Goal: Communication & Community: Answer question/provide support

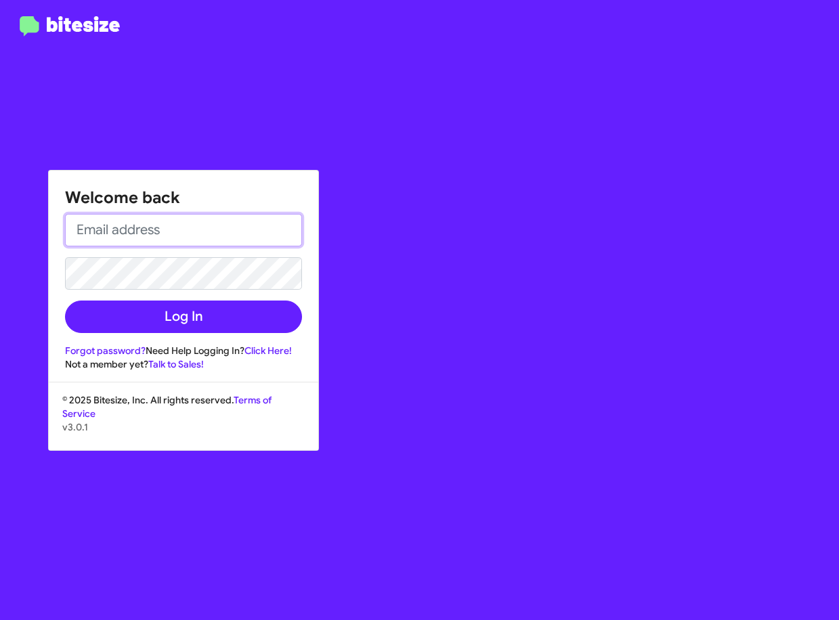
type input "[EMAIL_ADDRESS][DOMAIN_NAME]"
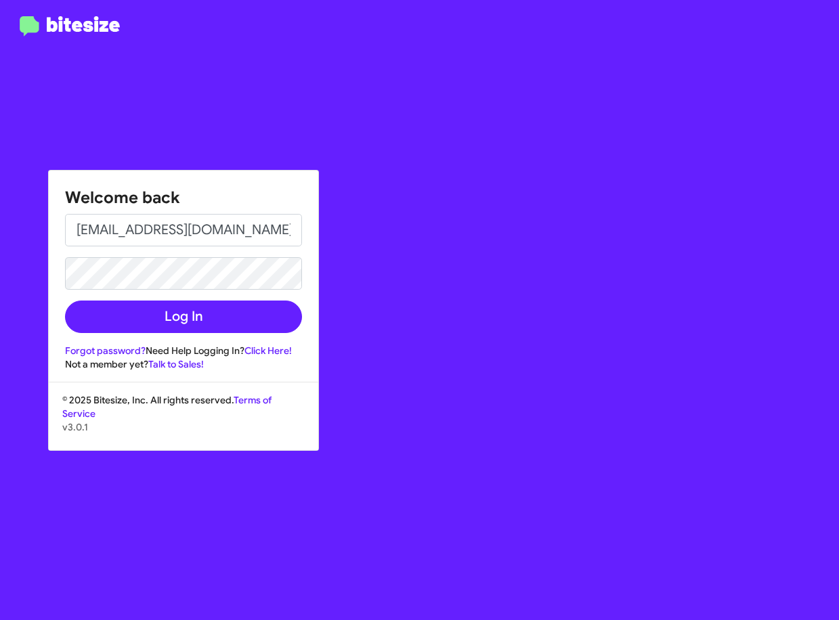
click at [242, 188] on h1 "Welcome back" at bounding box center [183, 198] width 237 height 22
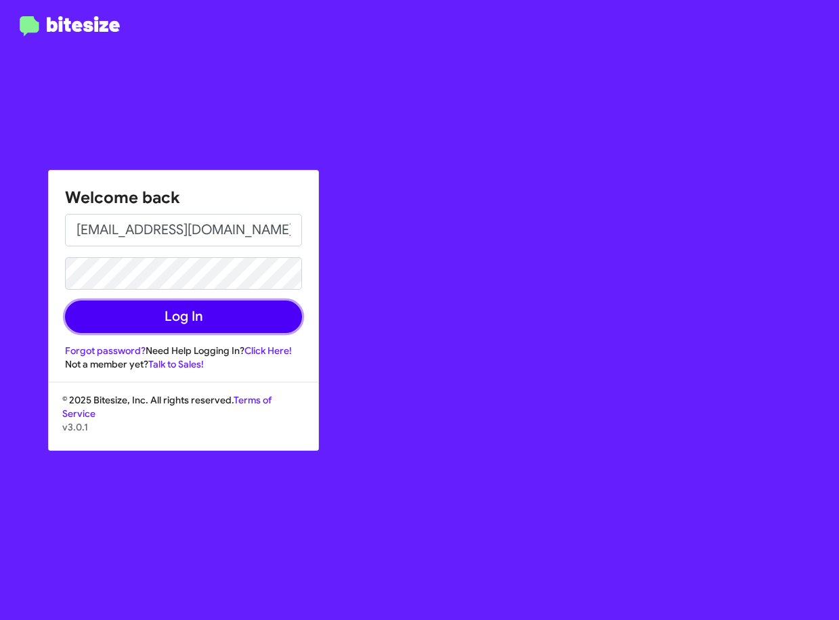
click at [235, 311] on button "Log In" at bounding box center [183, 317] width 237 height 32
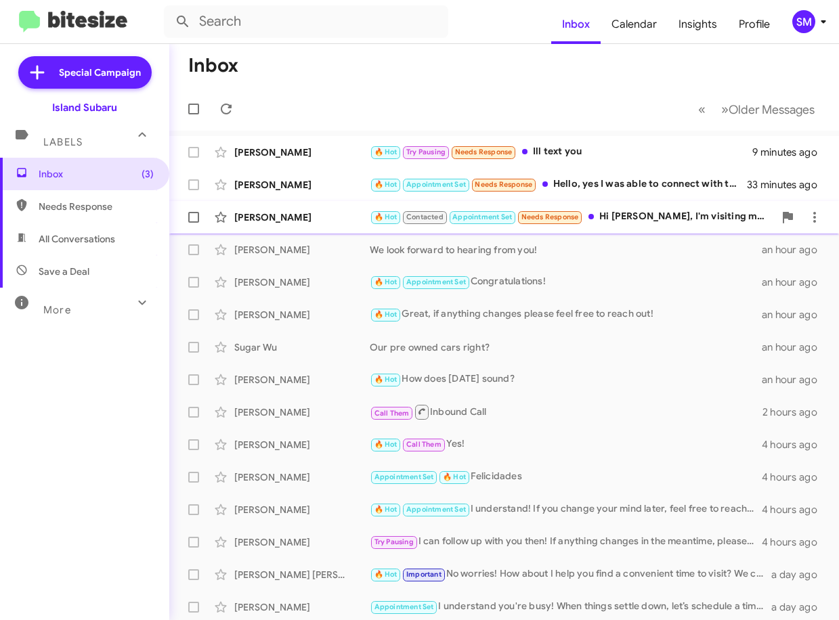
click at [312, 219] on div "[PERSON_NAME]" at bounding box center [301, 217] width 135 height 14
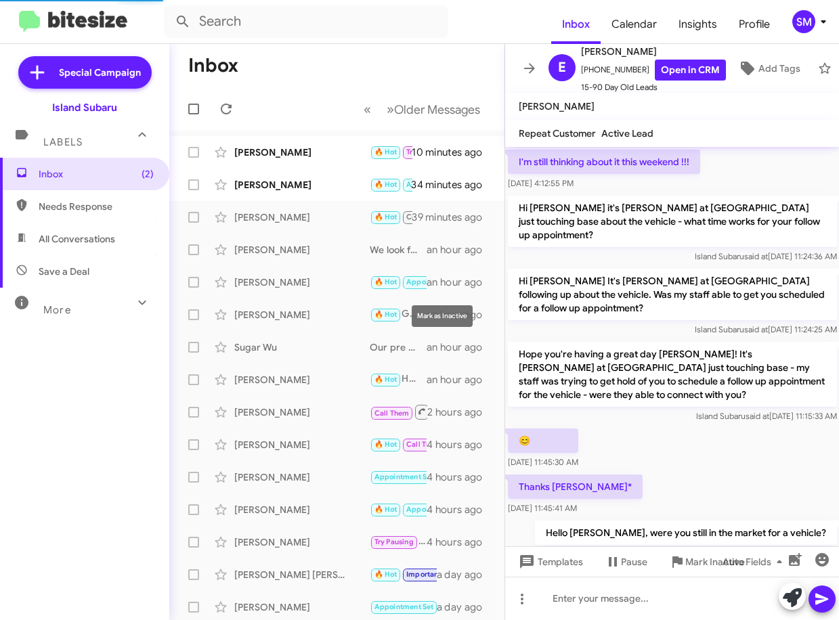
scroll to position [738, 0]
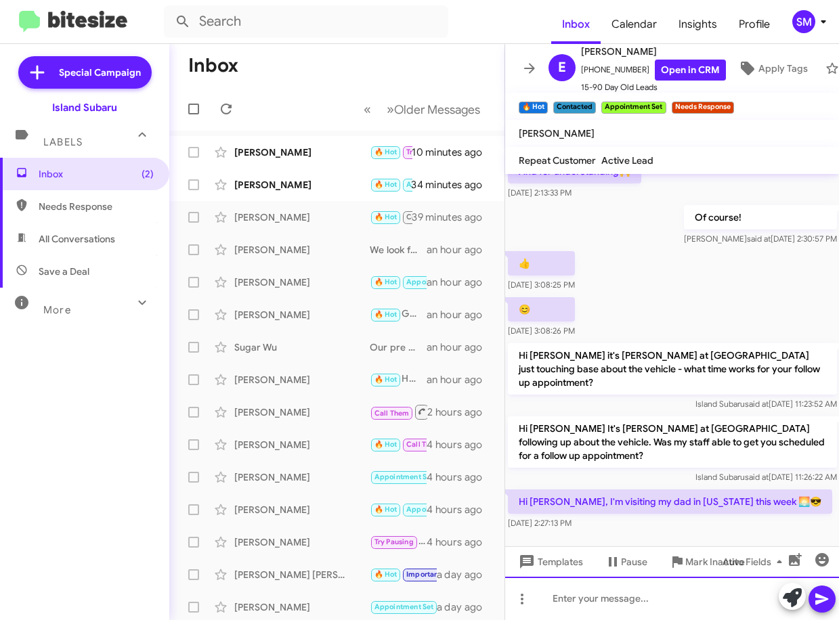
click at [596, 605] on div at bounding box center [672, 598] width 334 height 43
click at [826, 567] on icon "button" at bounding box center [822, 560] width 16 height 16
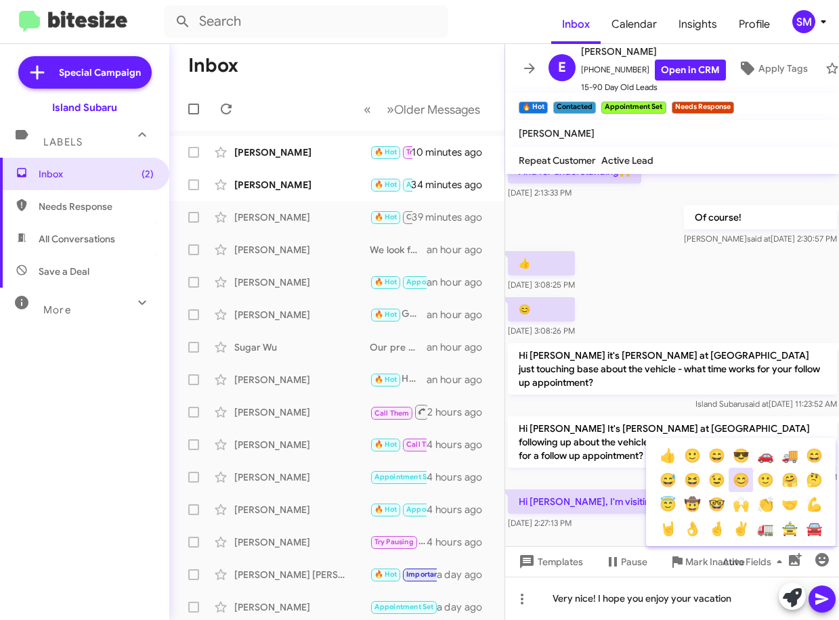
click at [739, 474] on button "😊" at bounding box center [740, 480] width 24 height 24
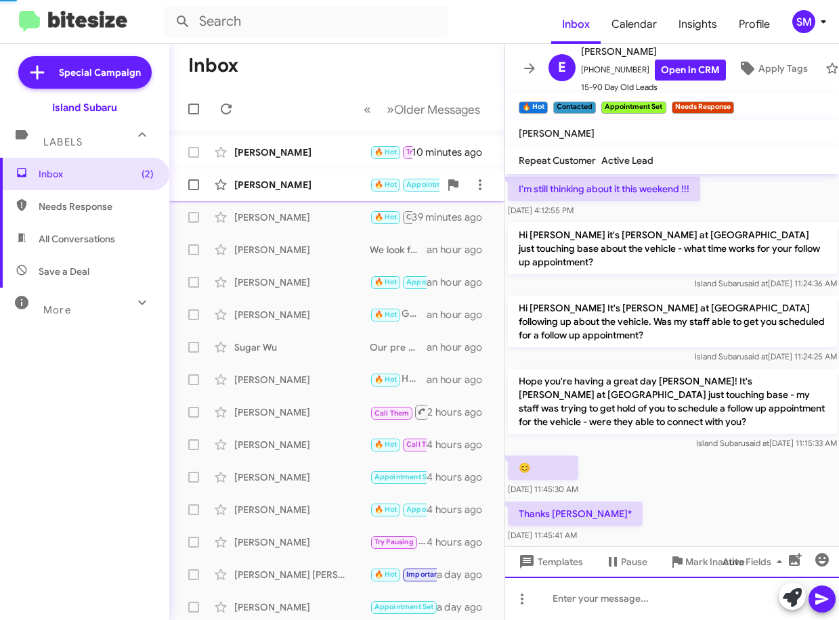
scroll to position [68, 0]
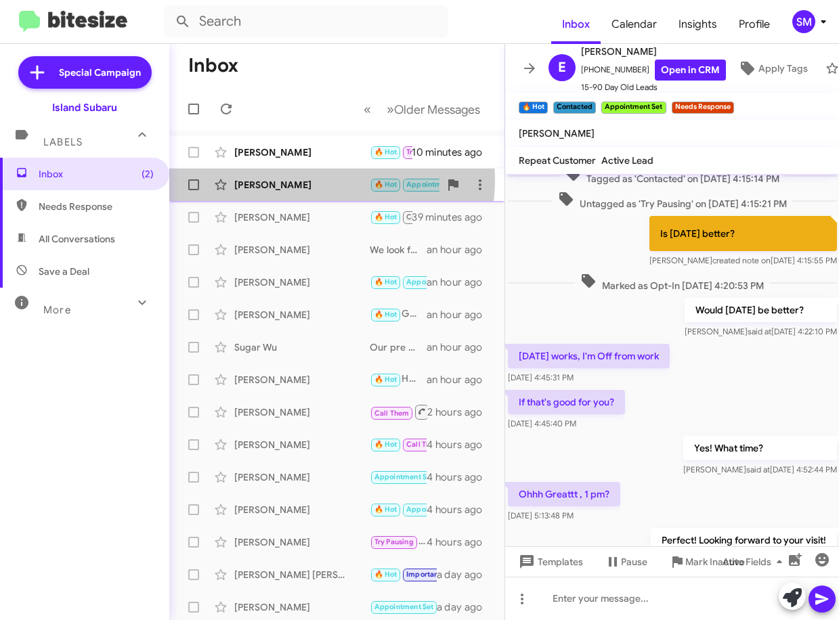
click at [299, 179] on div "[PERSON_NAME]" at bounding box center [301, 185] width 135 height 14
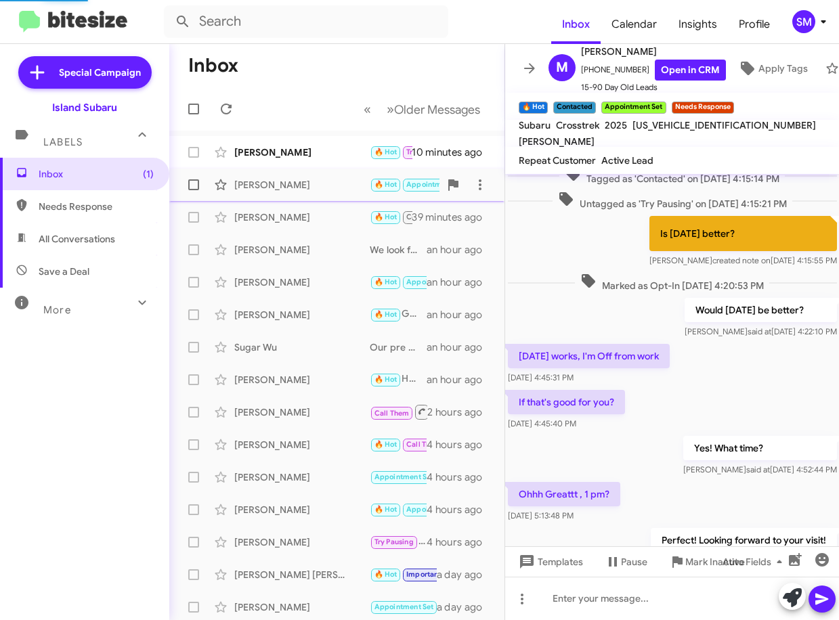
scroll to position [632, 0]
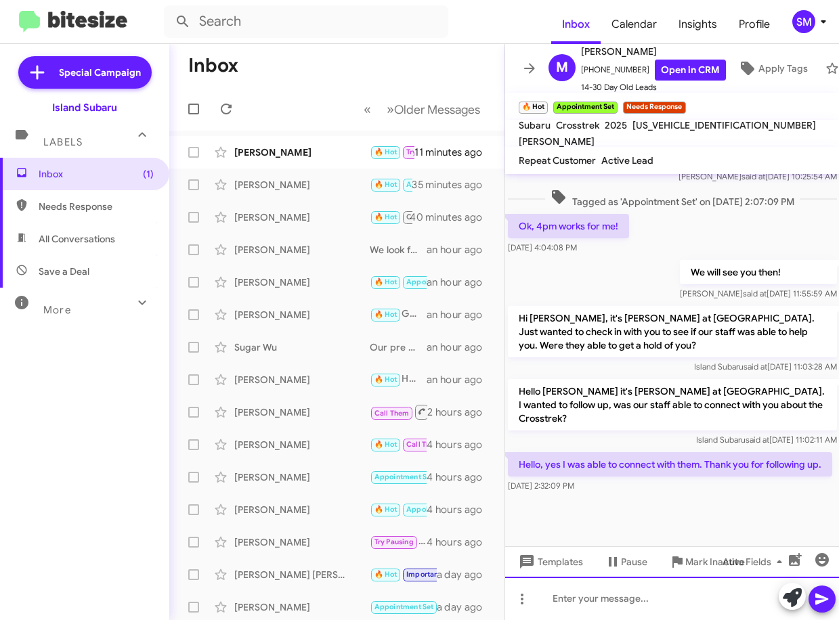
click at [629, 600] on div at bounding box center [672, 598] width 334 height 43
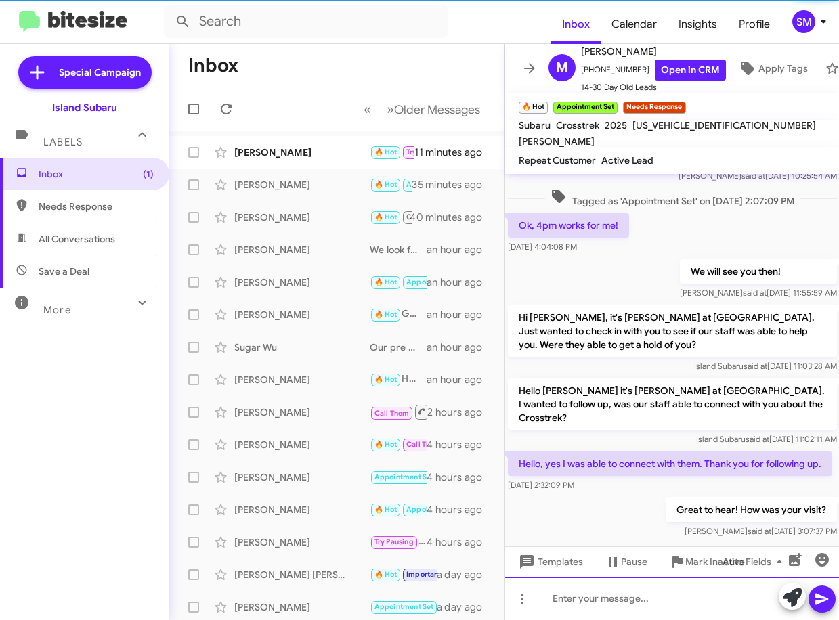
scroll to position [682, 0]
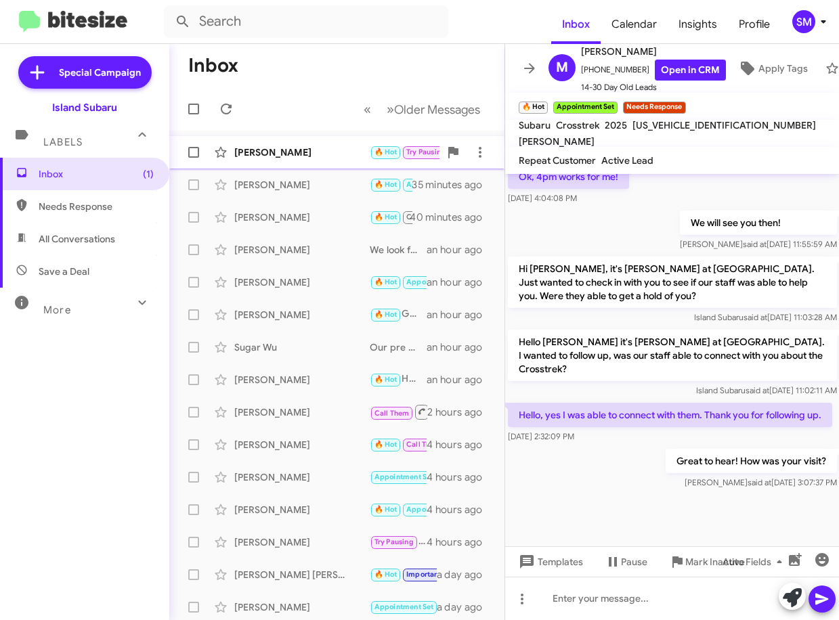
click at [327, 157] on div "[PERSON_NAME]" at bounding box center [301, 153] width 135 height 14
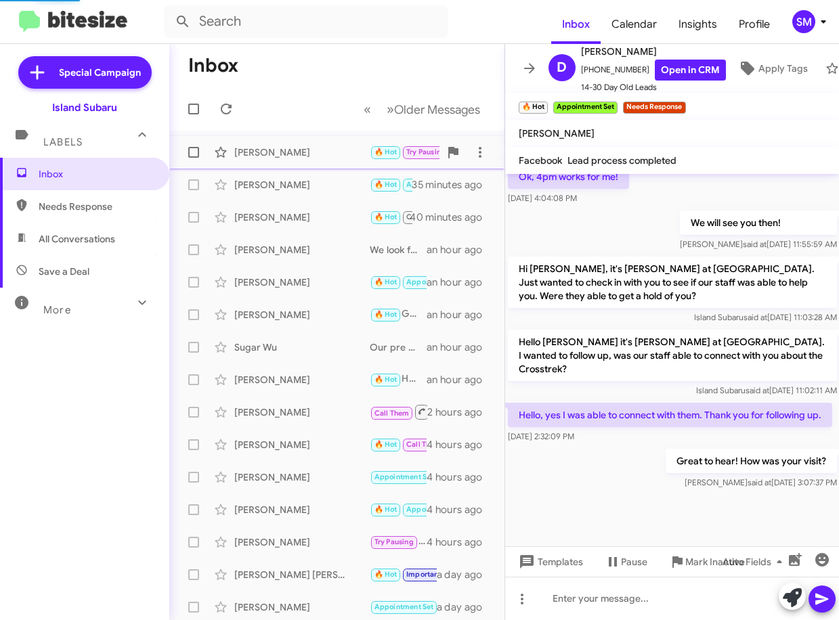
scroll to position [343, 0]
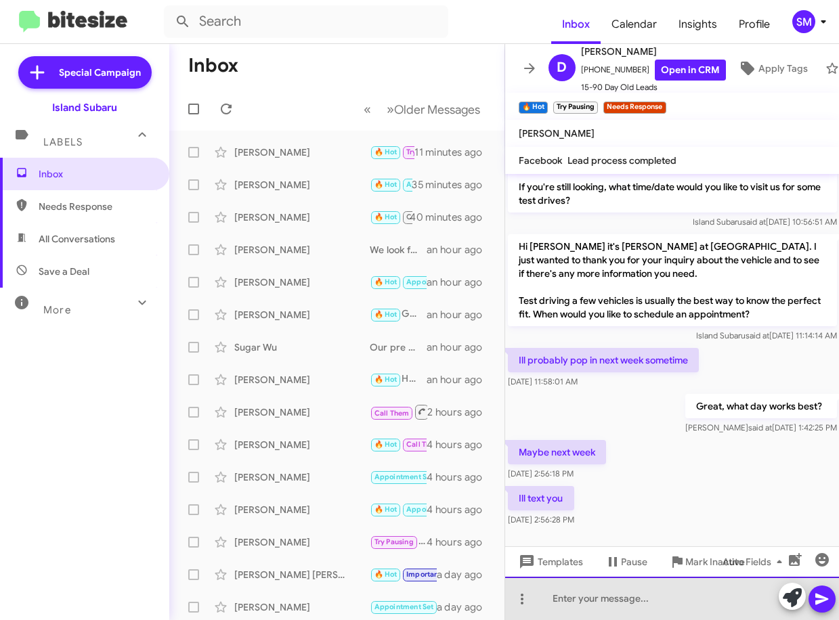
click at [642, 596] on div at bounding box center [672, 598] width 334 height 43
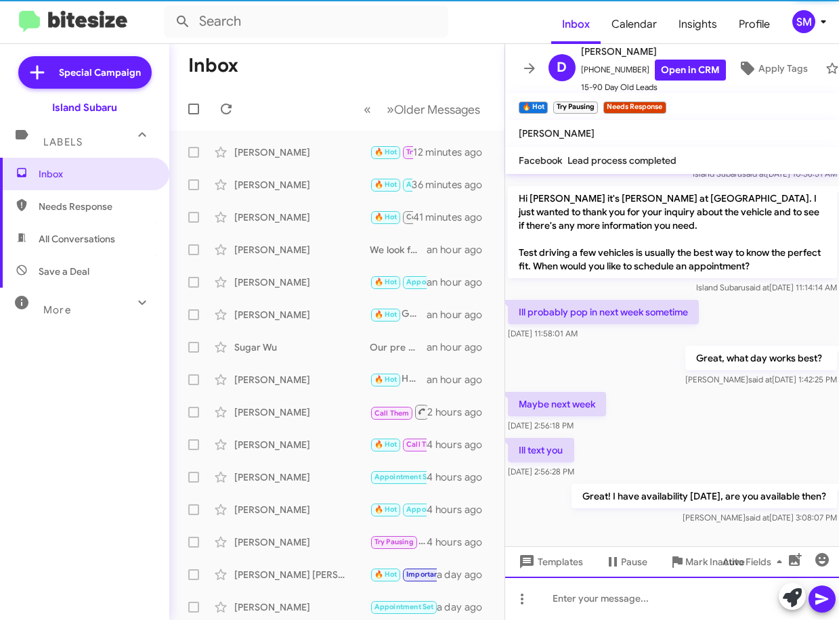
scroll to position [393, 0]
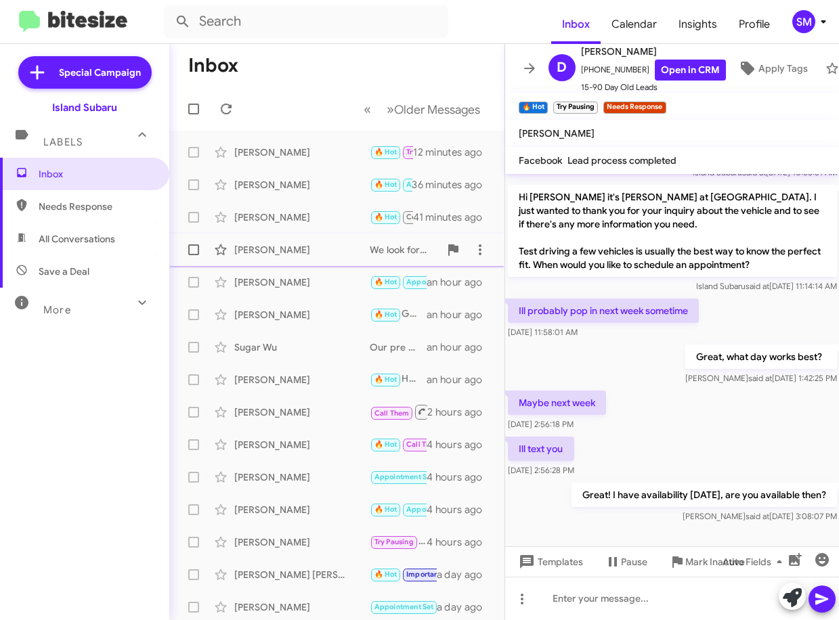
click at [310, 244] on div "[PERSON_NAME]" at bounding box center [301, 250] width 135 height 14
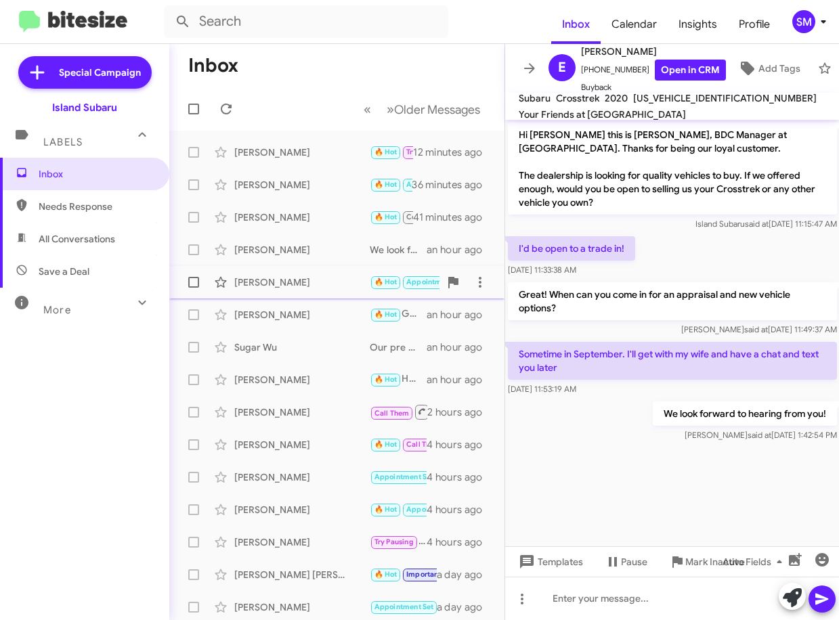
click at [315, 274] on div "[PERSON_NAME] 🔥 Hot Appointment Set Congratulations! an hour ago" at bounding box center [336, 282] width 313 height 27
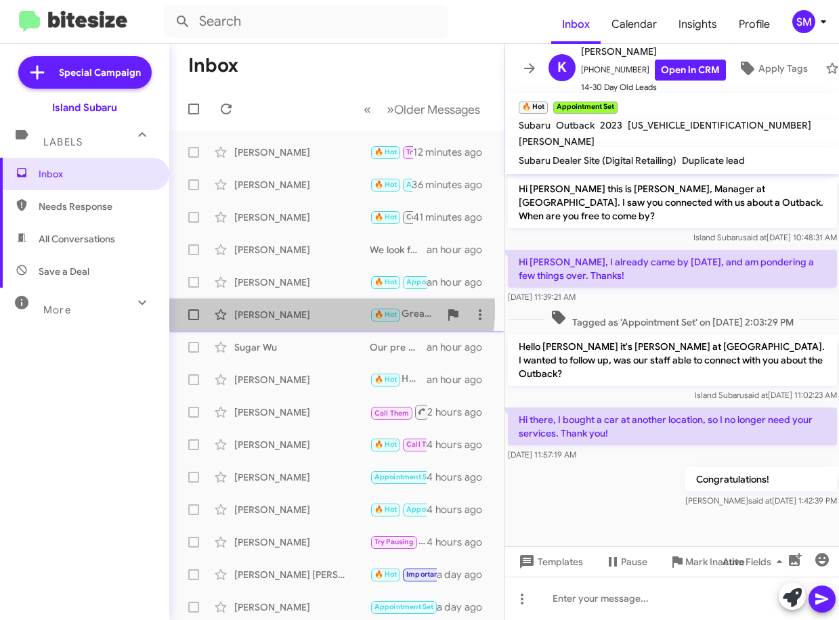
click at [315, 310] on div "[PERSON_NAME]" at bounding box center [301, 315] width 135 height 14
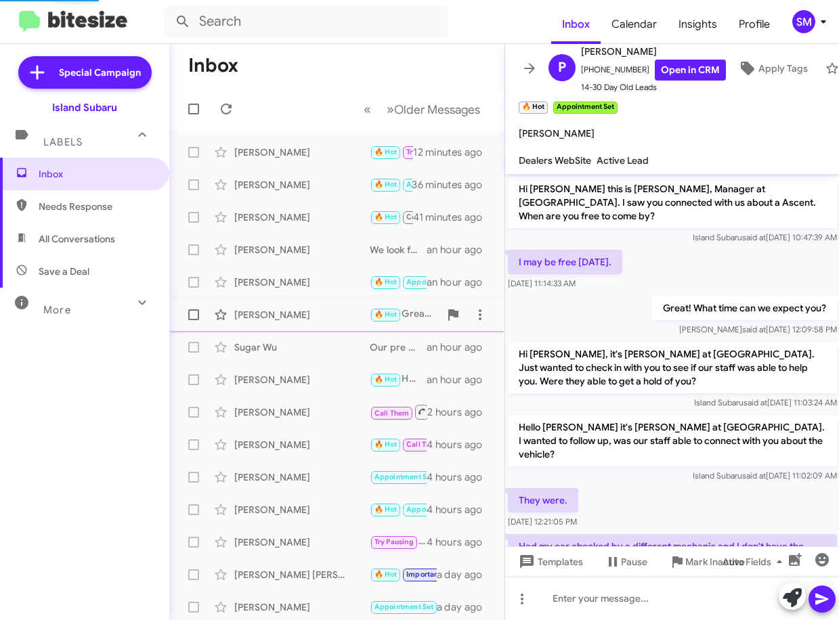
scroll to position [104, 0]
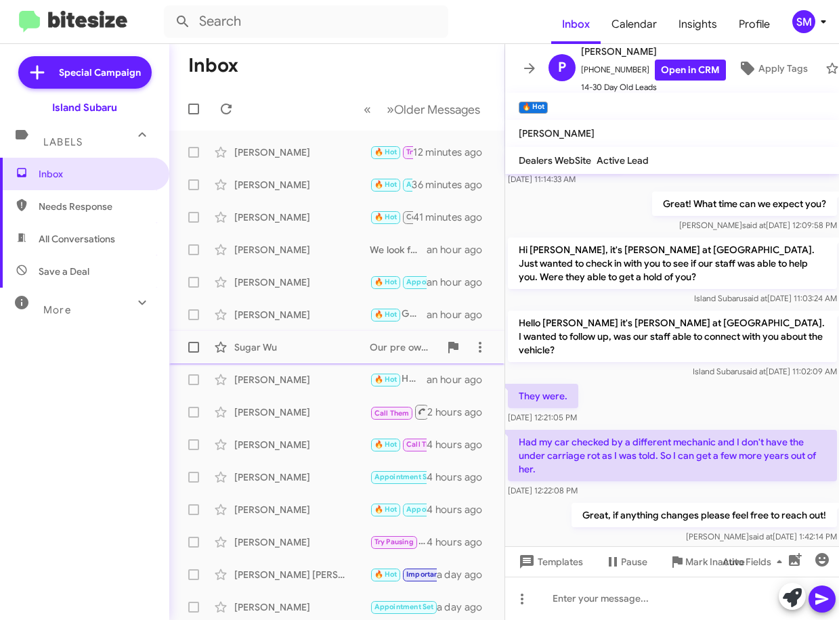
click at [317, 347] on div "Sugar Wu" at bounding box center [301, 347] width 135 height 14
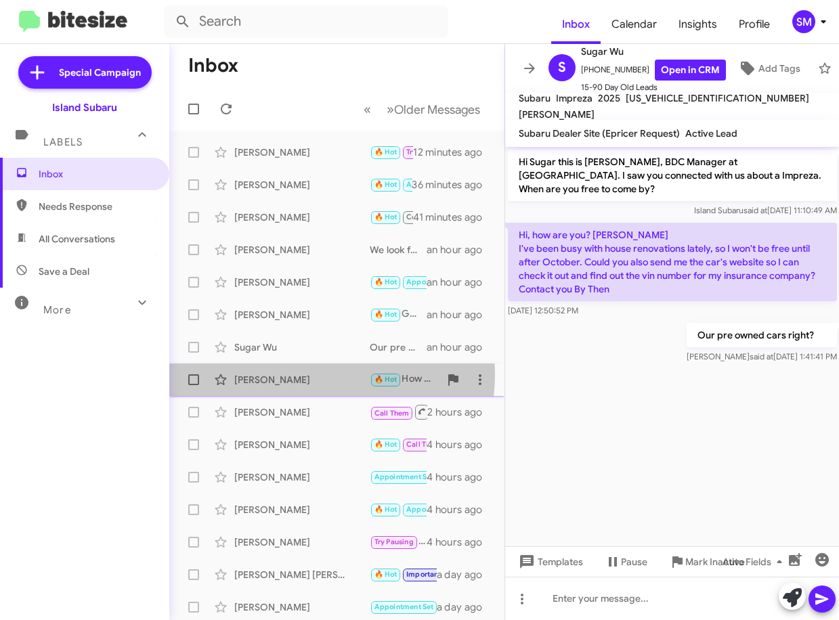
click at [324, 375] on div "[PERSON_NAME]" at bounding box center [301, 380] width 135 height 14
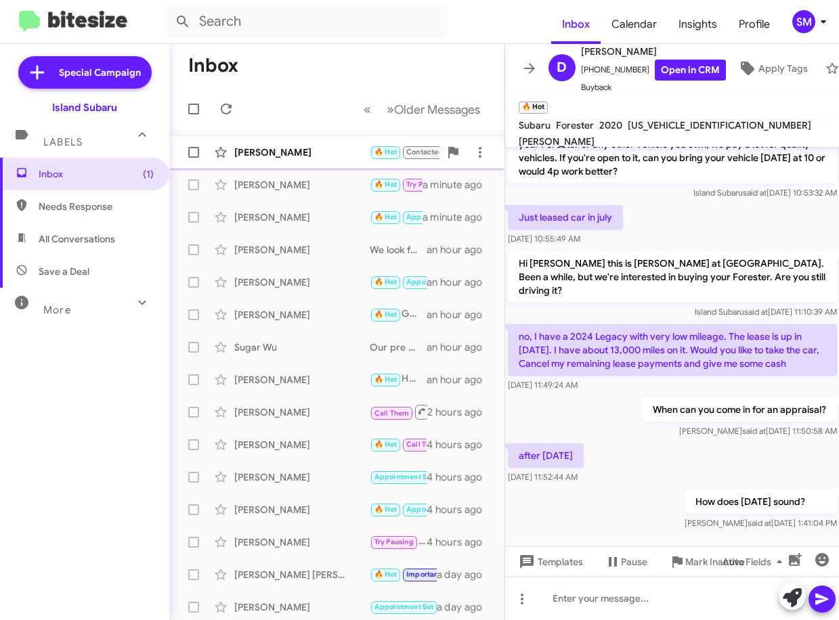
click at [324, 158] on div "[PERSON_NAME]" at bounding box center [301, 153] width 135 height 14
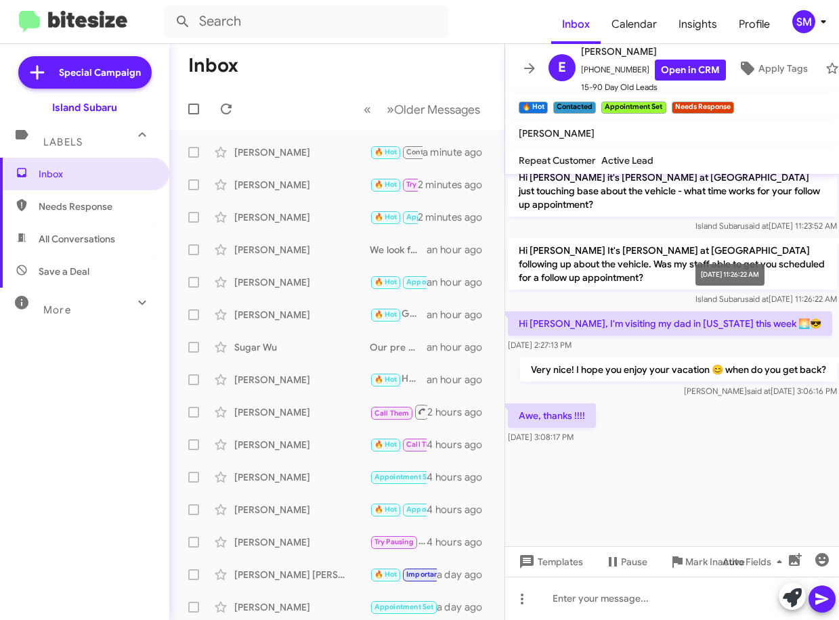
scroll to position [1693, 0]
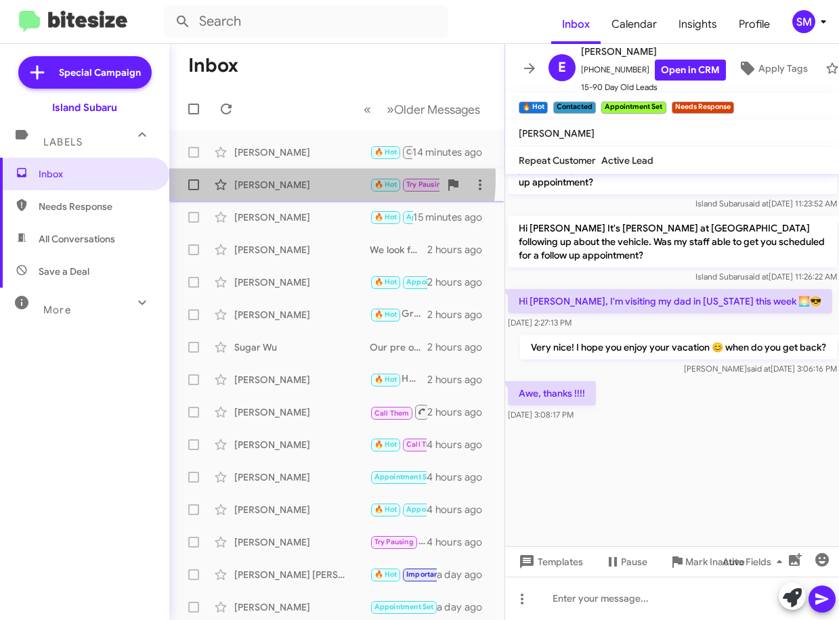
click at [314, 179] on div "[PERSON_NAME]" at bounding box center [301, 185] width 135 height 14
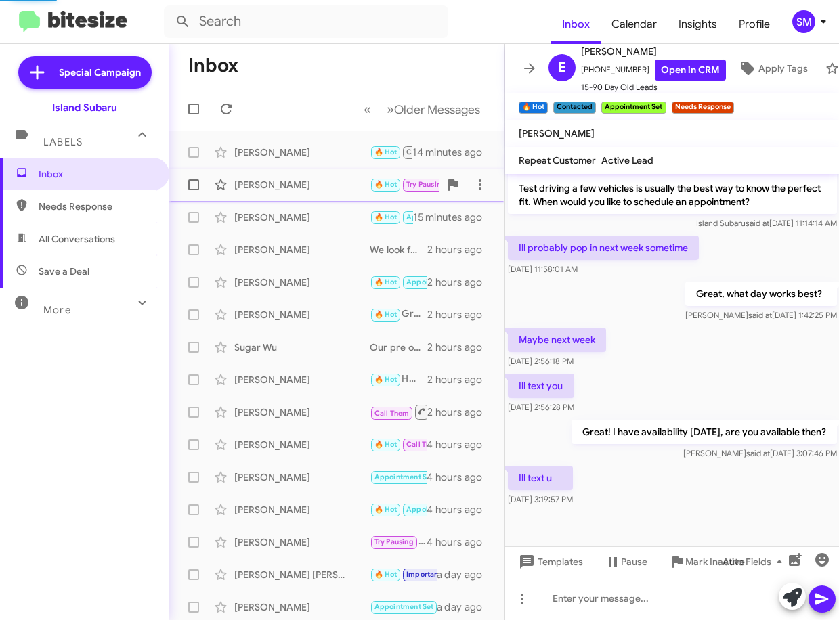
scroll to position [442, 0]
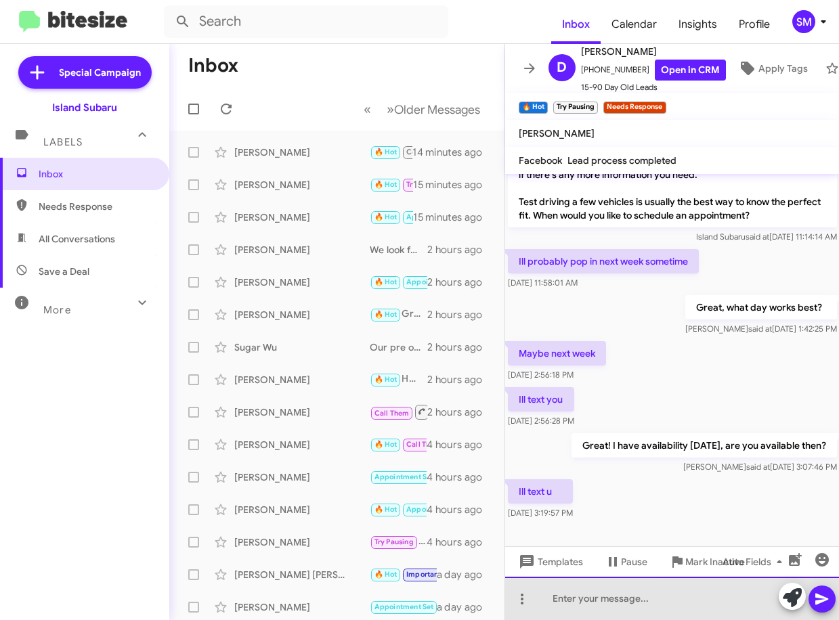
click at [578, 600] on div at bounding box center [672, 598] width 334 height 43
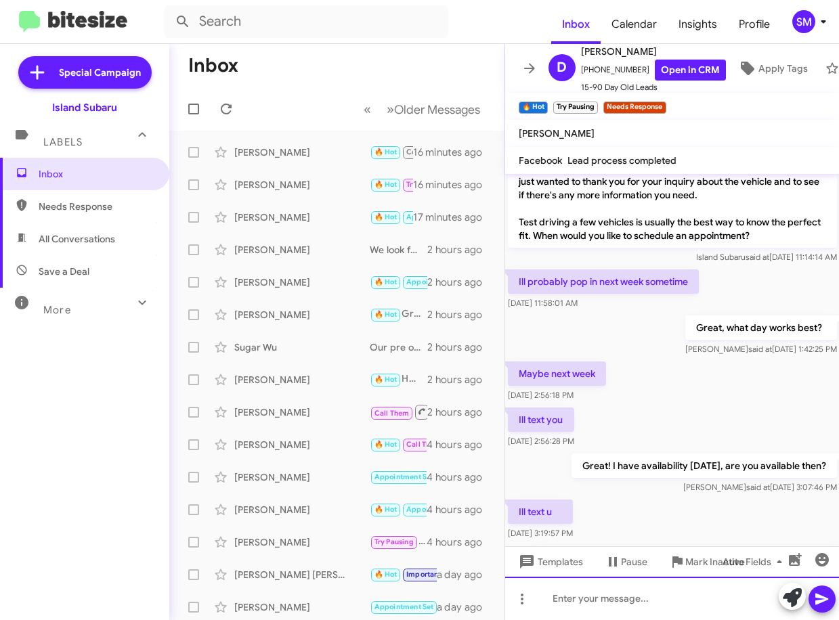
scroll to position [491, 0]
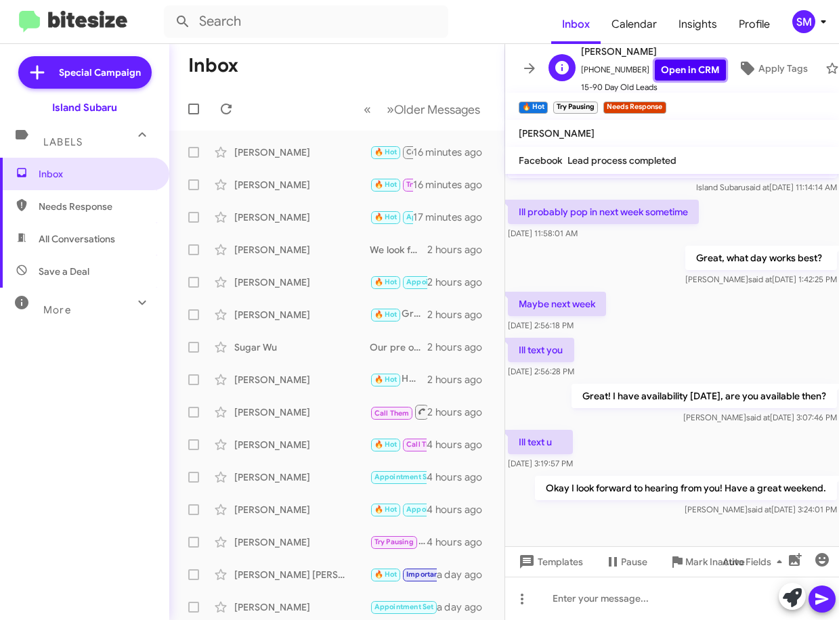
click at [661, 64] on link "Open in CRM" at bounding box center [689, 70] width 71 height 21
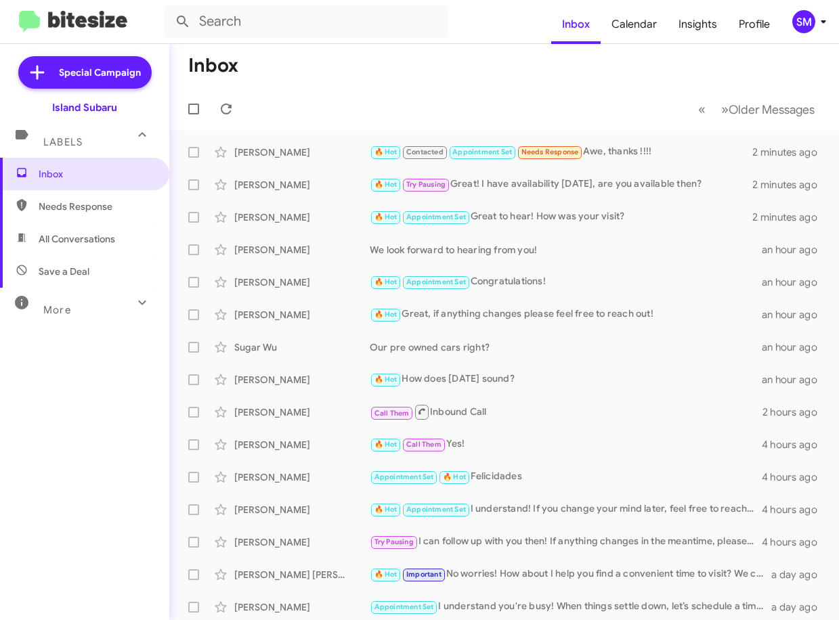
click at [55, 263] on span "Save a Deal" at bounding box center [84, 271] width 169 height 32
type input "in:not-interested"
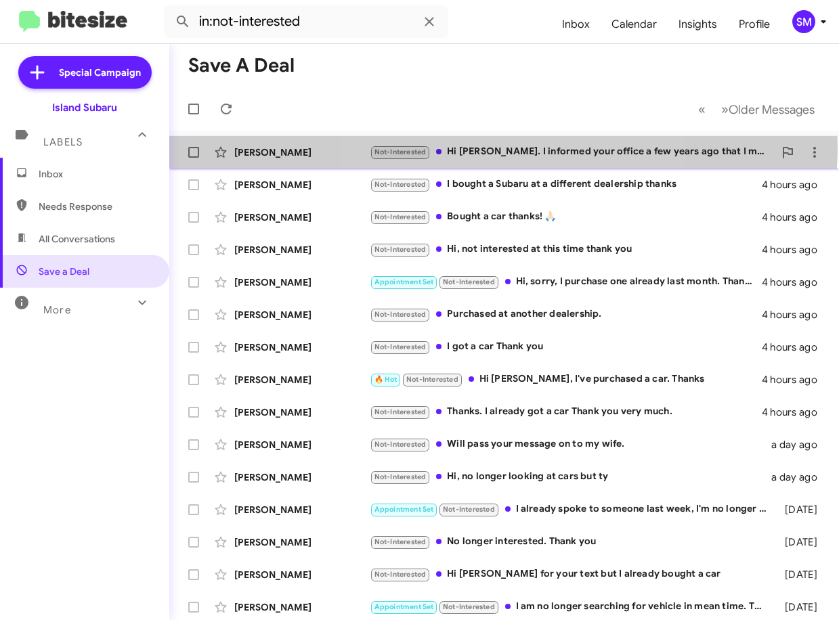
click at [503, 147] on div "Not-Interested Hi Stephanie. I informed your office a few years ago that I move…" at bounding box center [572, 152] width 404 height 16
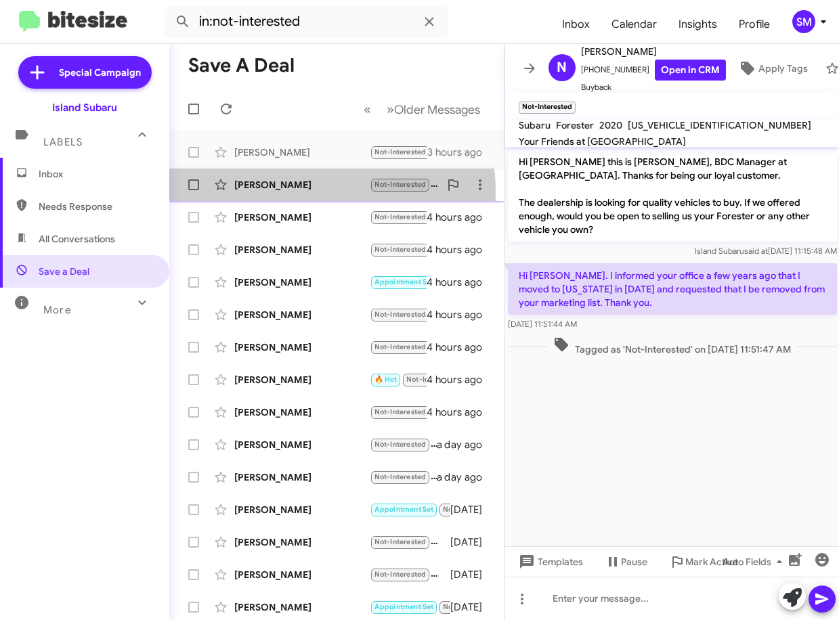
click at [311, 192] on div "Ernest Royer Not-Interested I bought a Subaru at a different dealership thanks …" at bounding box center [336, 184] width 313 height 27
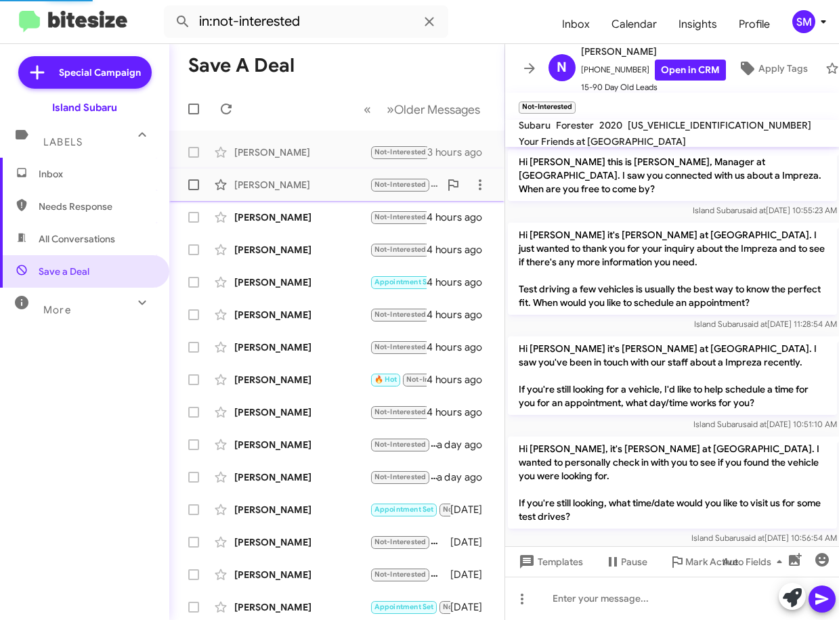
scroll to position [196, 0]
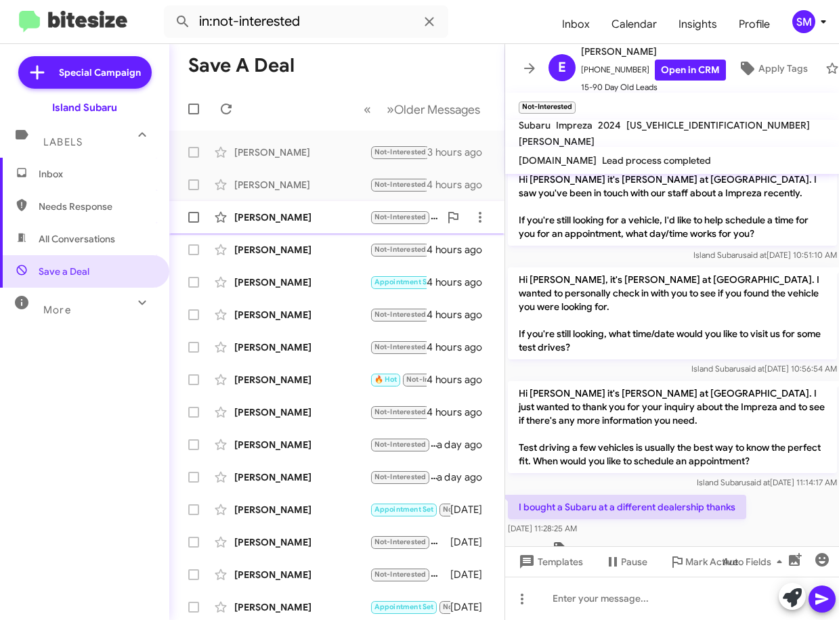
click at [301, 215] on div "Steve Ausbury" at bounding box center [301, 217] width 135 height 14
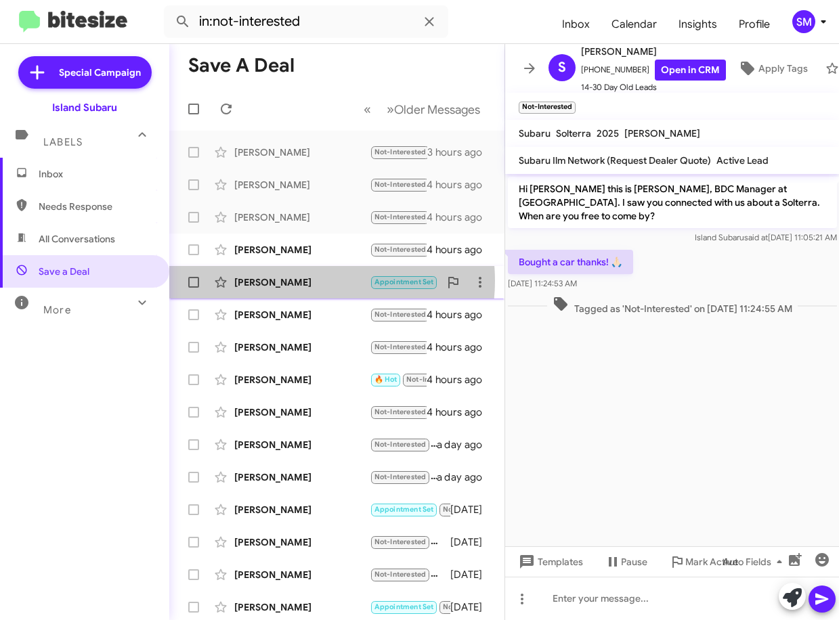
click at [313, 281] on div "Alan Loi" at bounding box center [301, 282] width 135 height 14
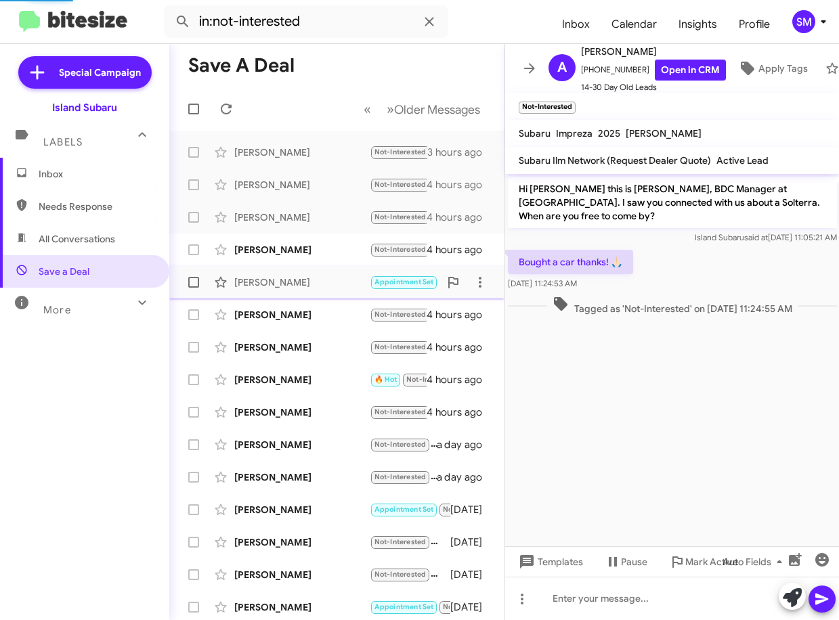
scroll to position [301, 0]
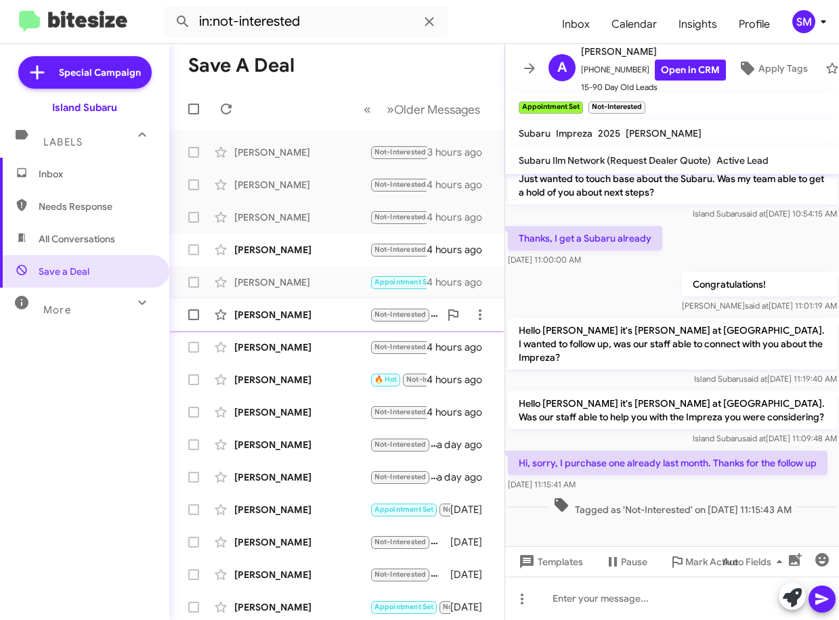
click at [305, 317] on div "Douglas Zastrow" at bounding box center [301, 315] width 135 height 14
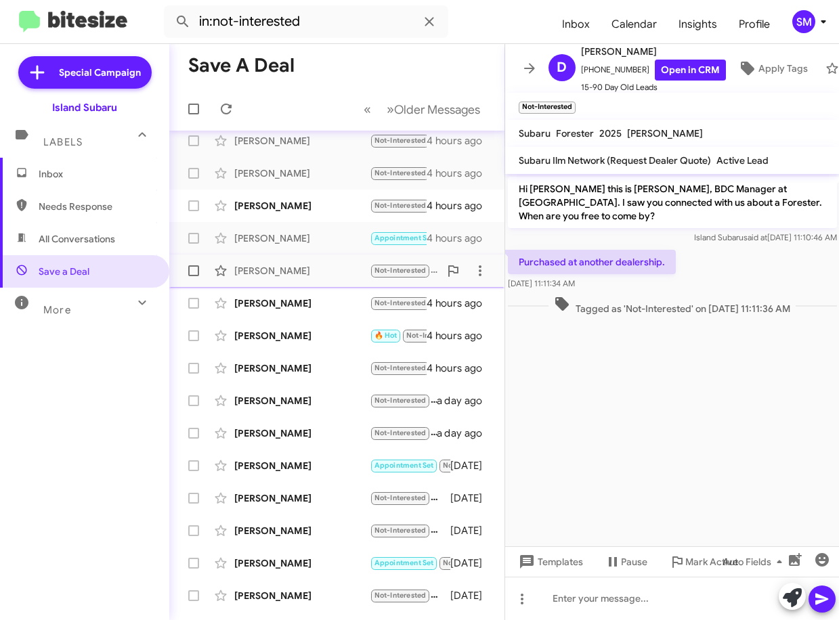
scroll to position [68, 0]
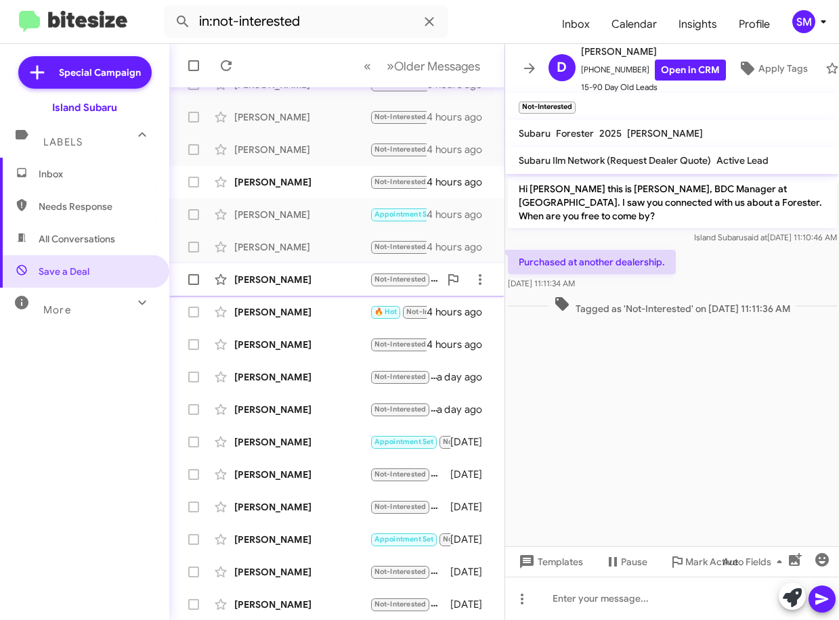
click at [305, 283] on div "Brian Pavone" at bounding box center [301, 280] width 135 height 14
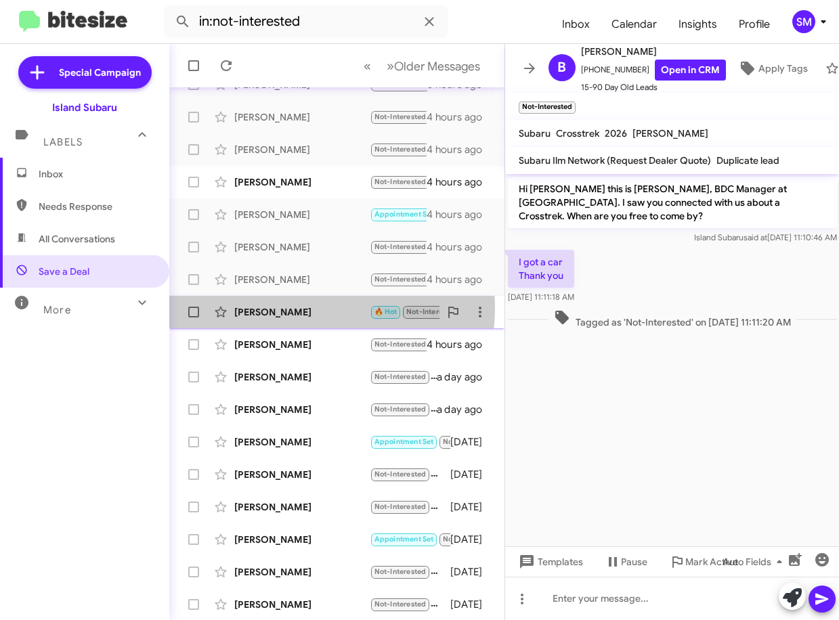
click at [303, 308] on div "Max Mcferren" at bounding box center [301, 312] width 135 height 14
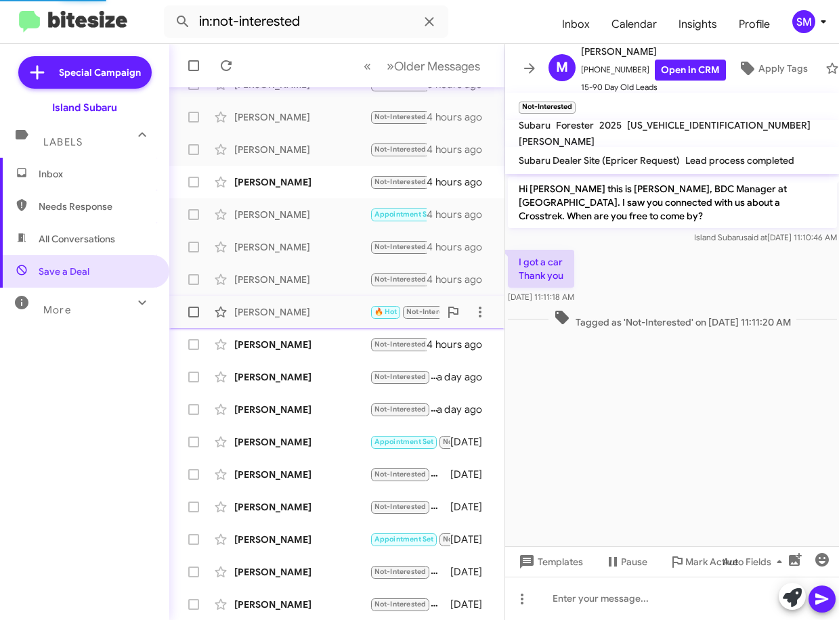
scroll to position [83, 0]
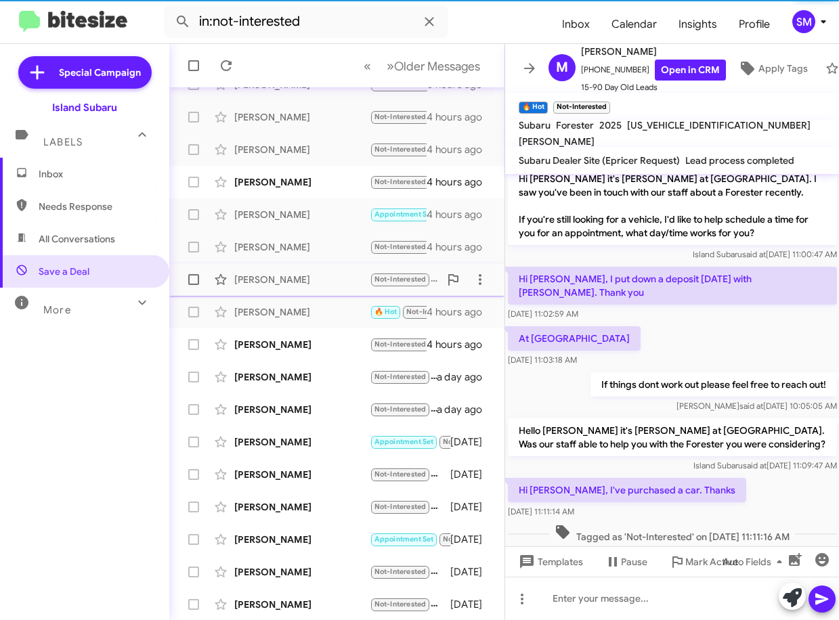
click at [303, 284] on div "Brian Pavone" at bounding box center [301, 280] width 135 height 14
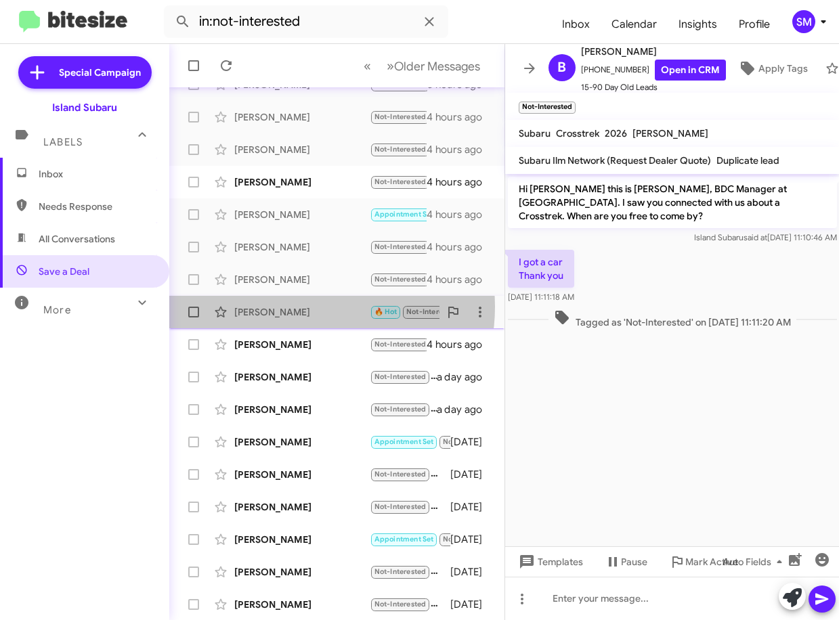
click at [301, 307] on div "Max Mcferren" at bounding box center [301, 312] width 135 height 14
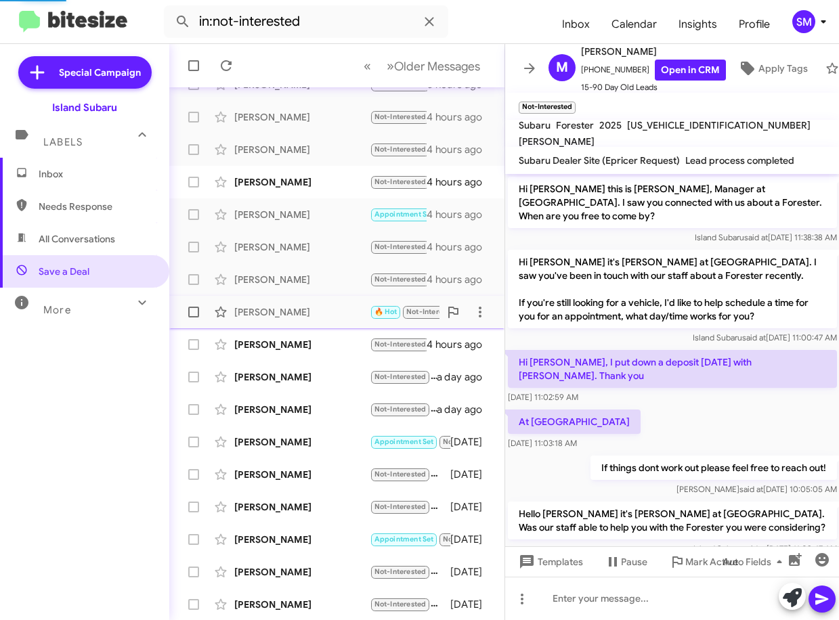
scroll to position [83, 0]
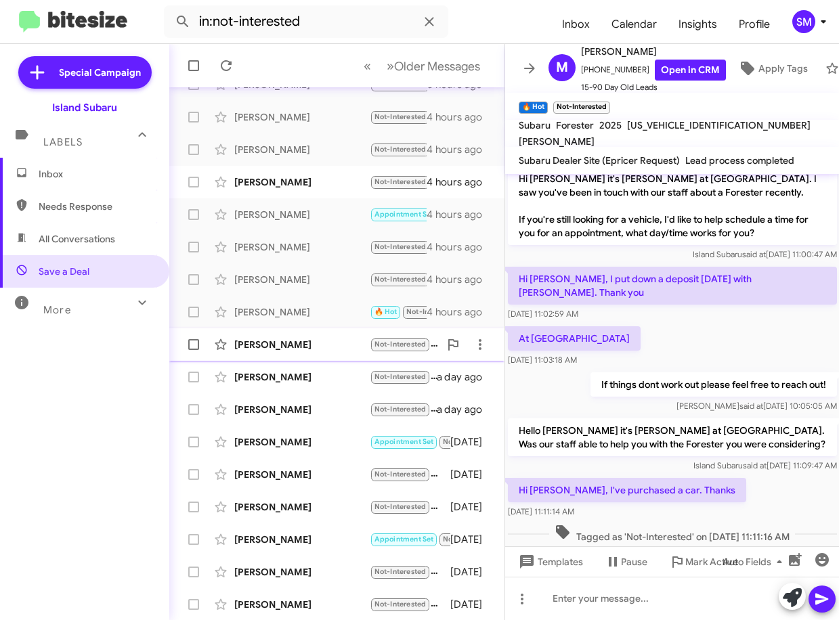
click at [300, 342] on div "Ray Adel" at bounding box center [301, 345] width 135 height 14
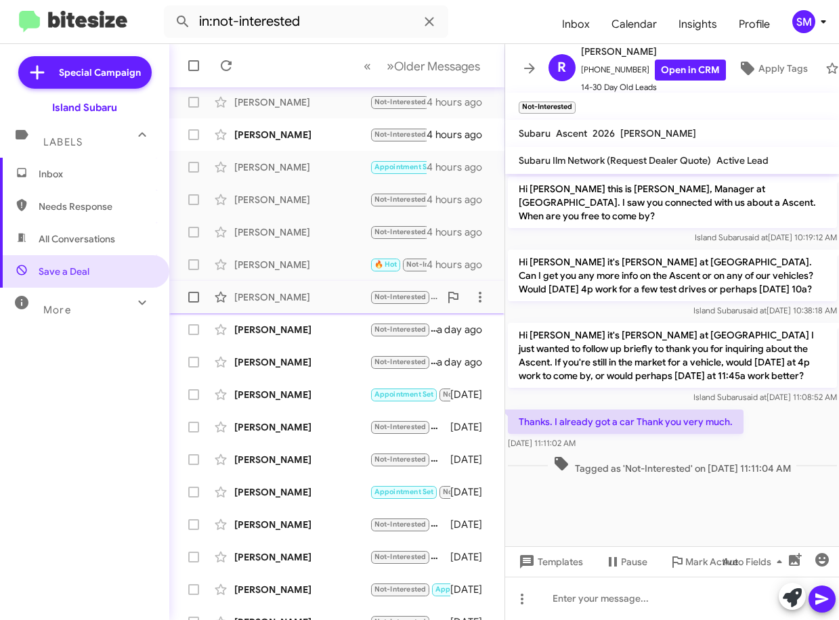
scroll to position [135, 0]
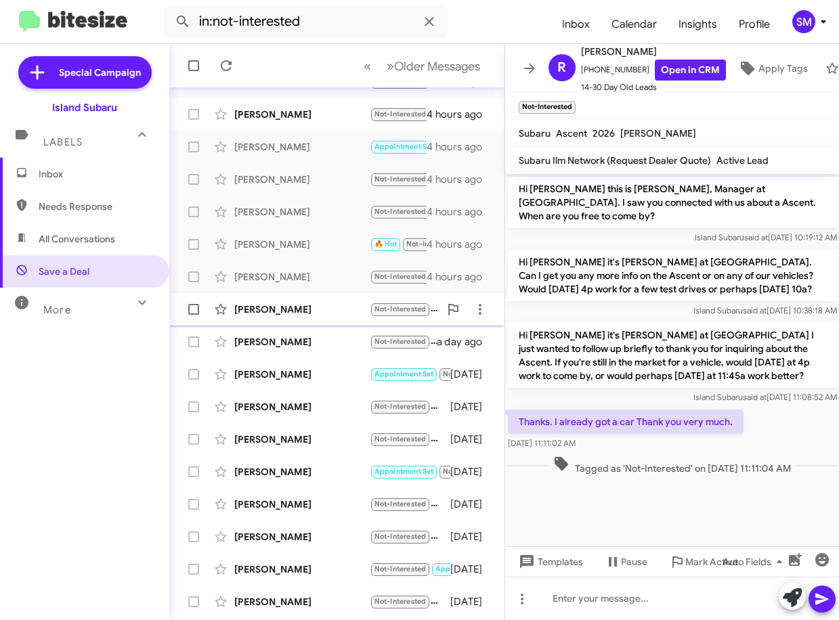
click at [301, 313] on div "Lee Rhodes" at bounding box center [301, 310] width 135 height 14
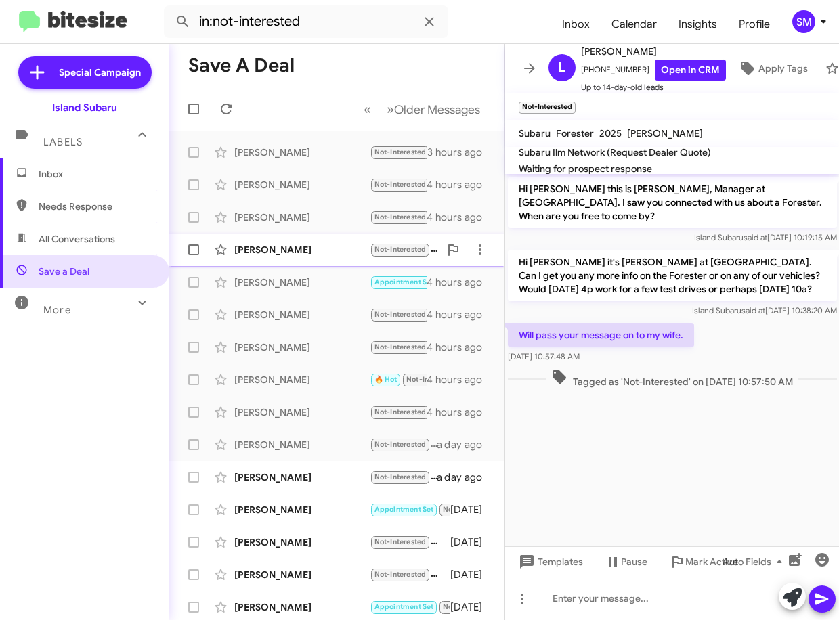
click at [315, 254] on div "Lisa Rigatti" at bounding box center [301, 250] width 135 height 14
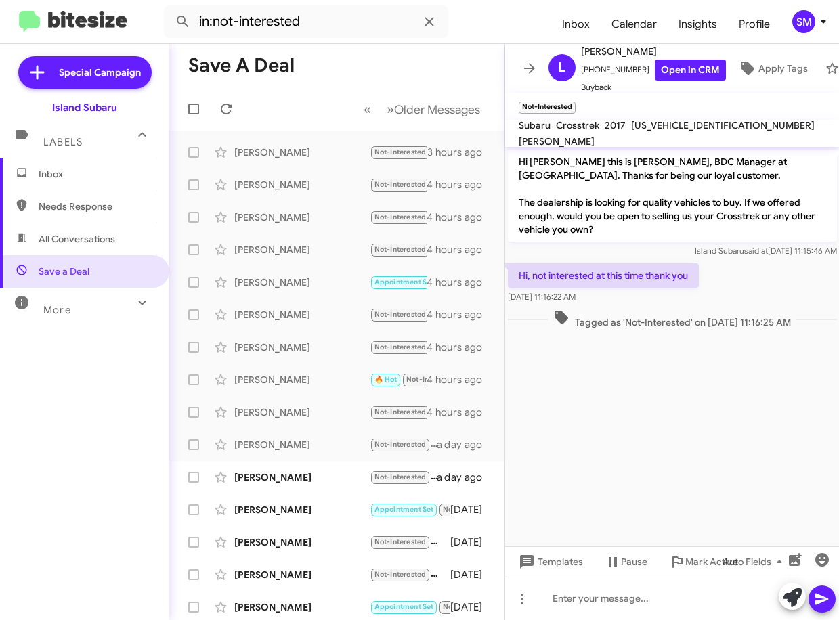
click at [104, 177] on span "Inbox" at bounding box center [96, 174] width 115 height 14
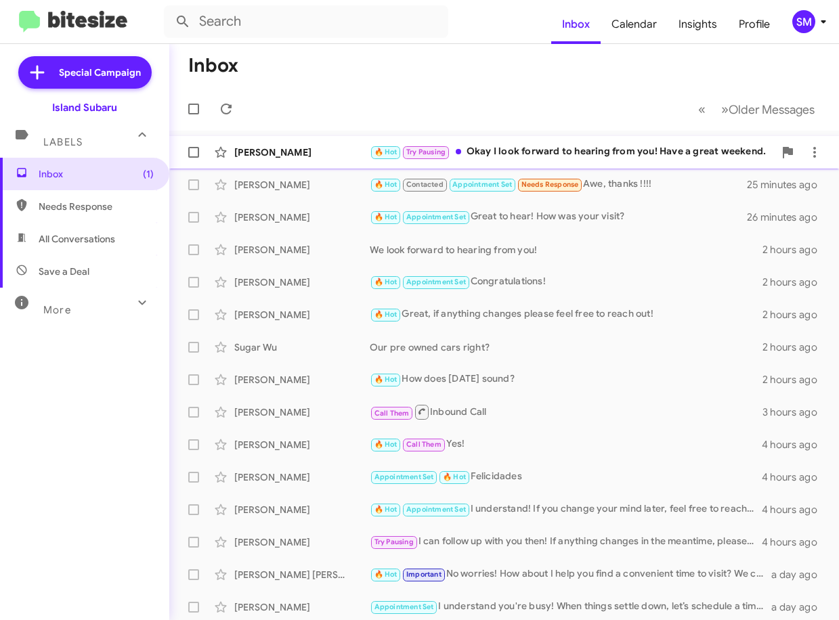
click at [311, 160] on div "Denise Bohm 🔥 Hot Try Pausing Okay I look forward to hearing from you! Have a g…" at bounding box center [504, 152] width 648 height 27
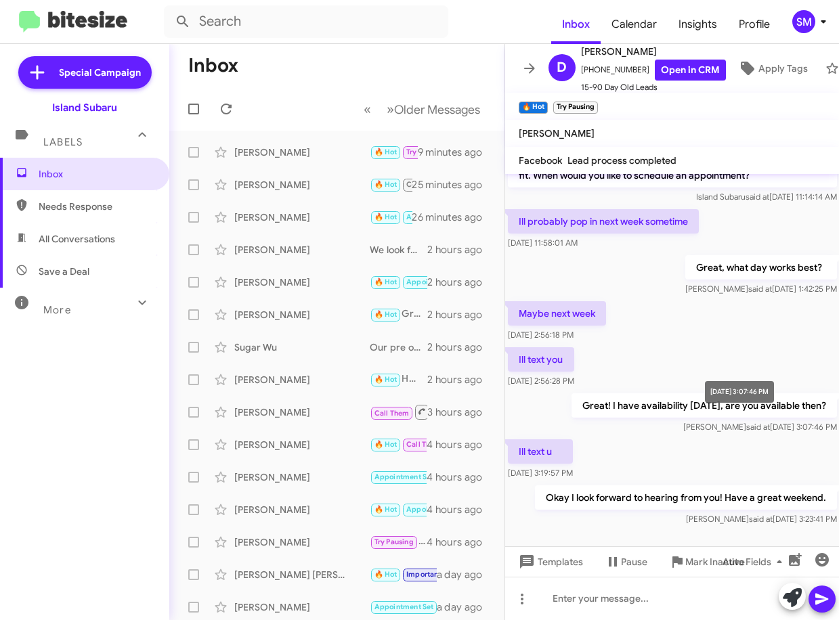
scroll to position [491, 0]
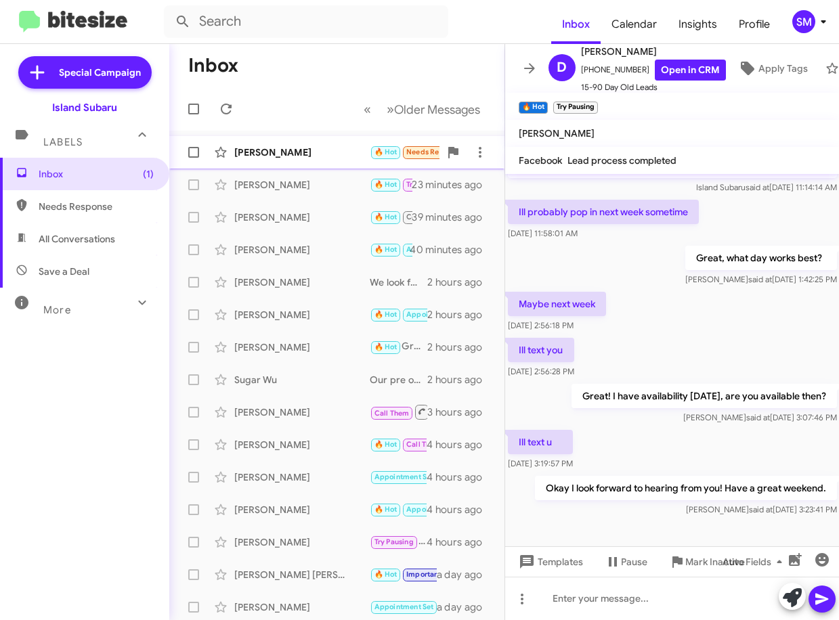
click at [304, 154] on div "[PERSON_NAME]" at bounding box center [301, 153] width 135 height 14
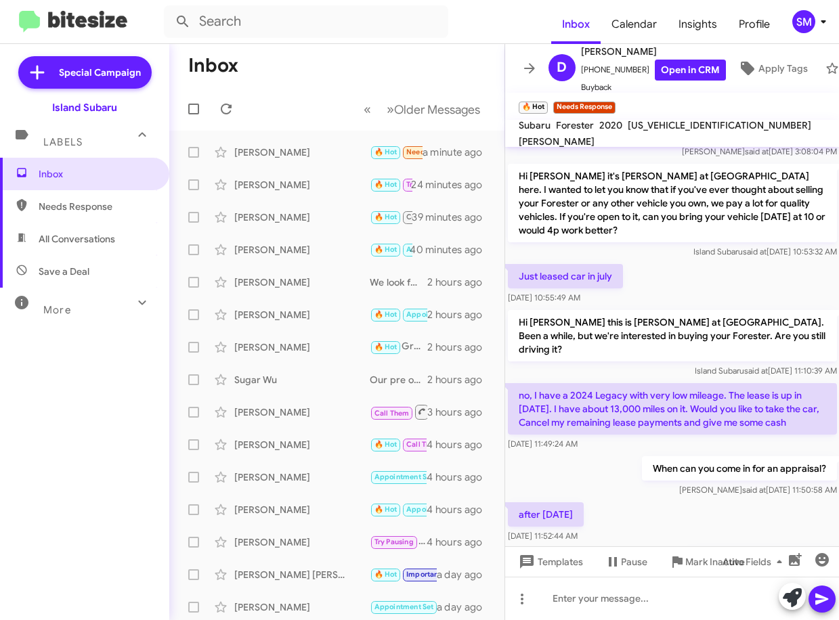
scroll to position [235, 0]
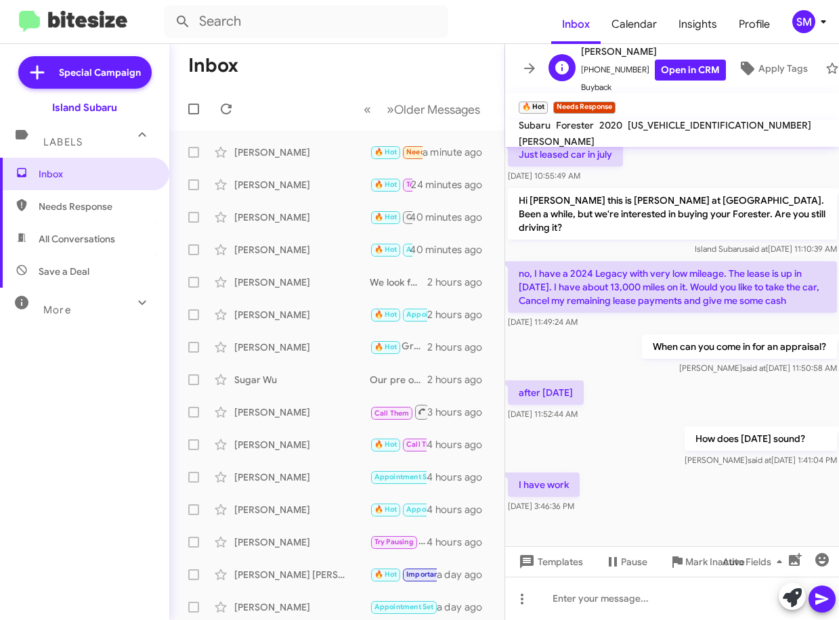
click at [623, 48] on span "[PERSON_NAME]" at bounding box center [653, 51] width 145 height 16
drag, startPoint x: 608, startPoint y: 47, endPoint x: 648, endPoint y: 47, distance: 39.3
click at [648, 47] on span "[PERSON_NAME]" at bounding box center [653, 51] width 145 height 16
copy span "Delianites"
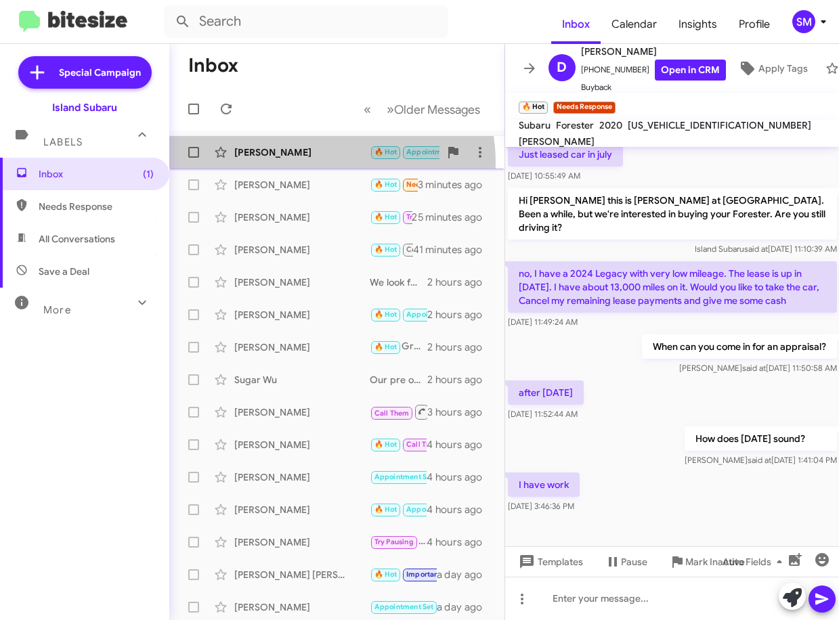
click at [305, 163] on div "Marlena Santos 🔥 Hot Appointment Set Needs Response Important Pretty good! I st…" at bounding box center [336, 152] width 313 height 27
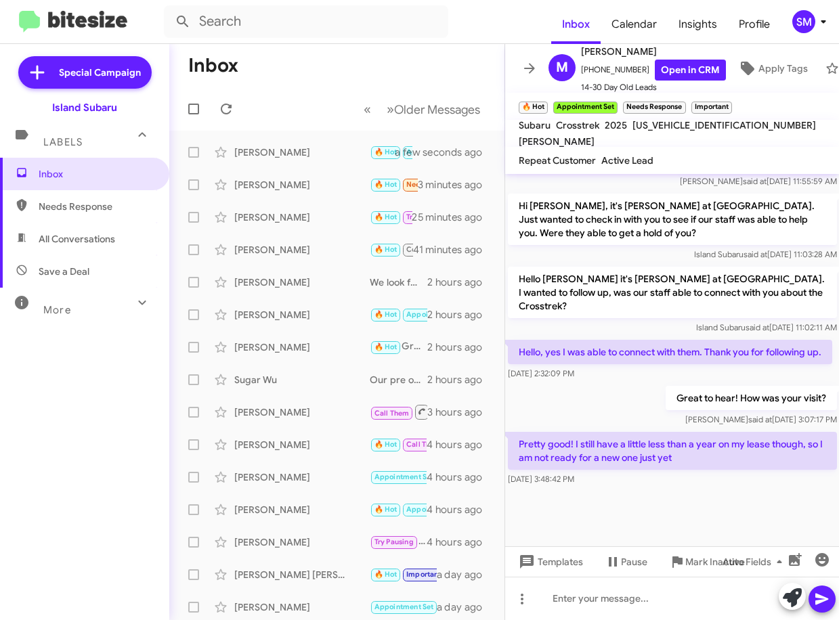
scroll to position [744, 0]
click at [643, 596] on div at bounding box center [672, 598] width 334 height 43
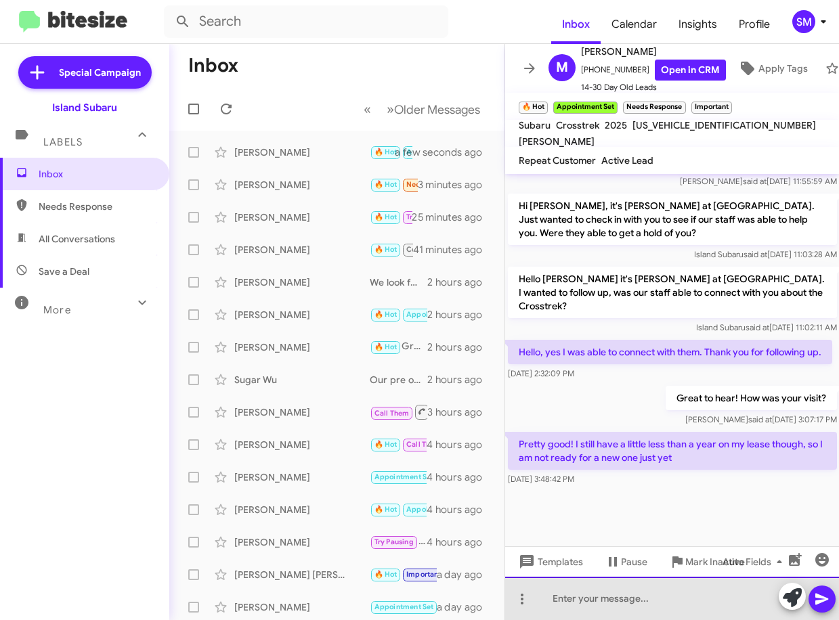
click at [642, 596] on div at bounding box center [672, 598] width 334 height 43
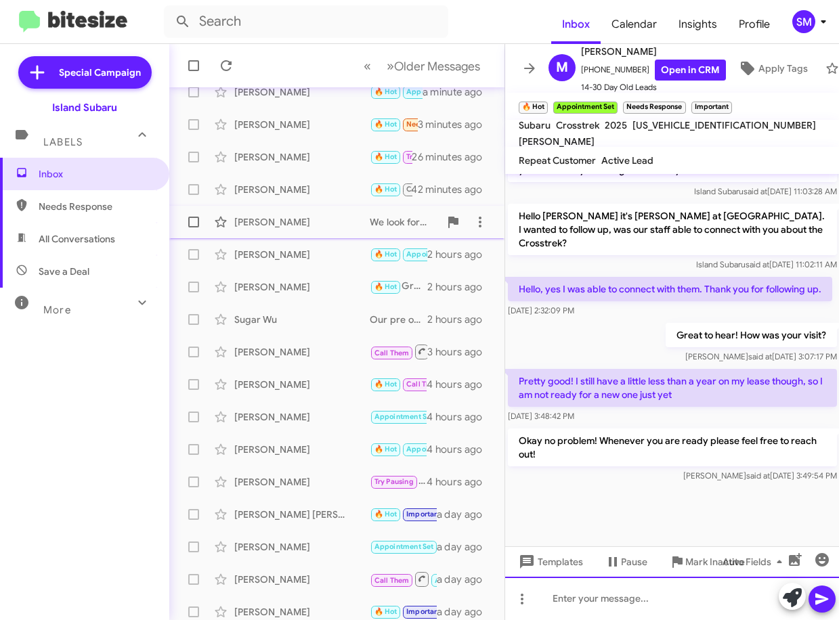
scroll to position [166, 0]
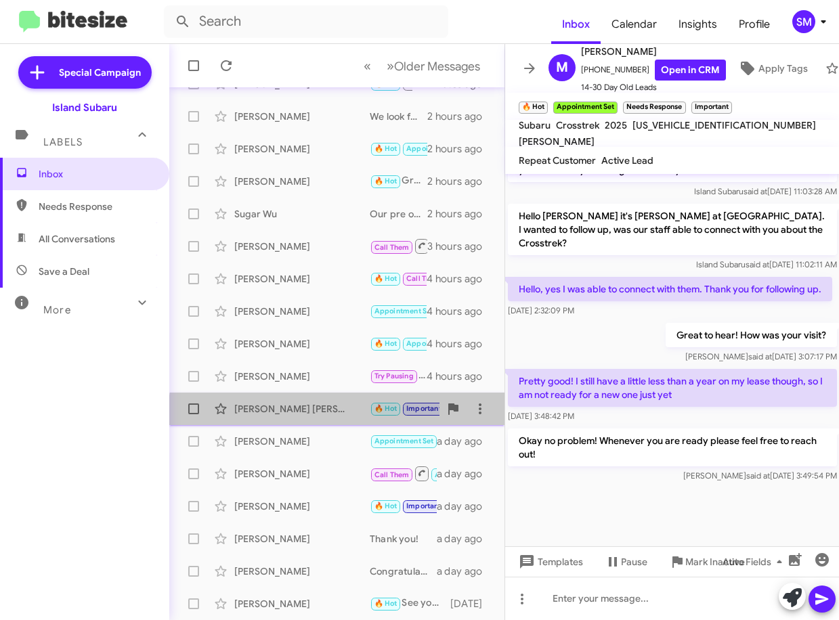
click at [340, 411] on div "[PERSON_NAME] [PERSON_NAME]" at bounding box center [301, 409] width 135 height 14
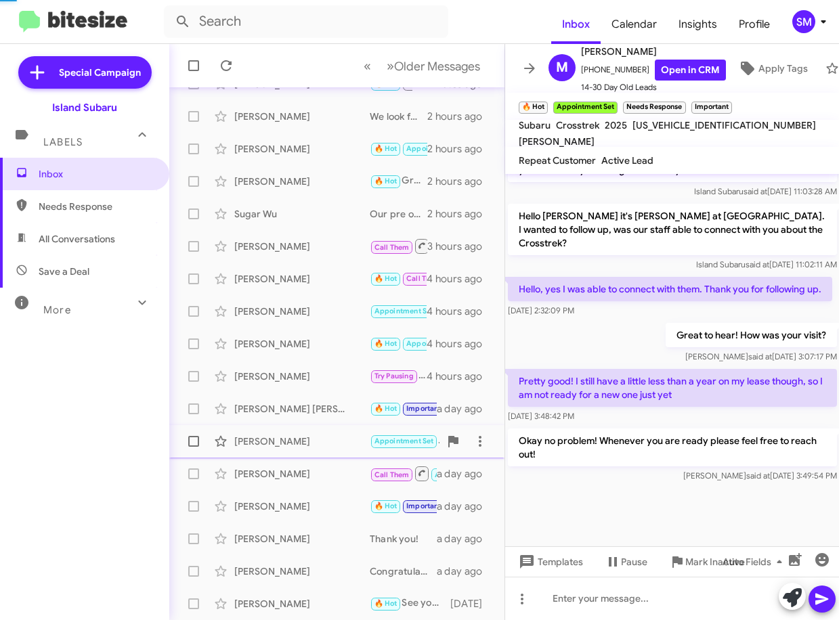
scroll to position [725, 0]
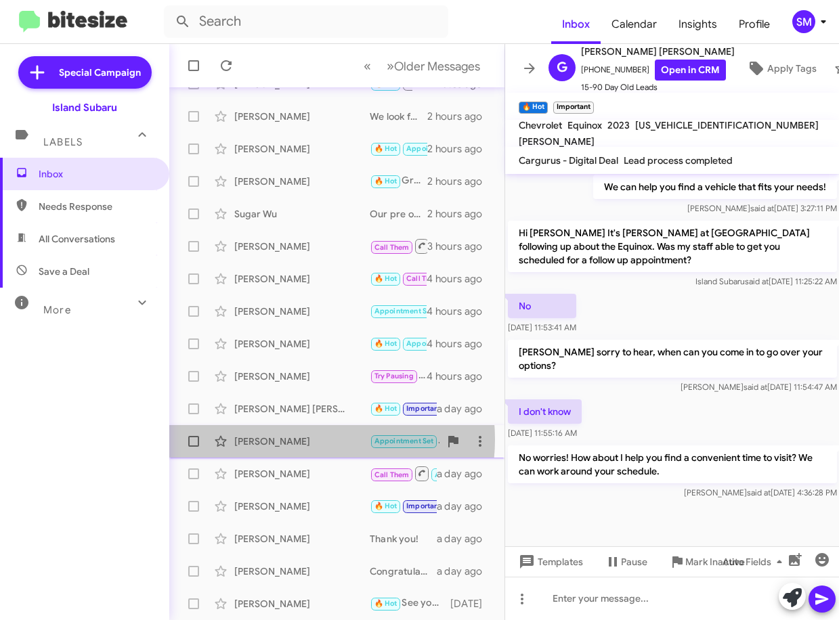
click at [303, 439] on div "[PERSON_NAME]" at bounding box center [301, 442] width 135 height 14
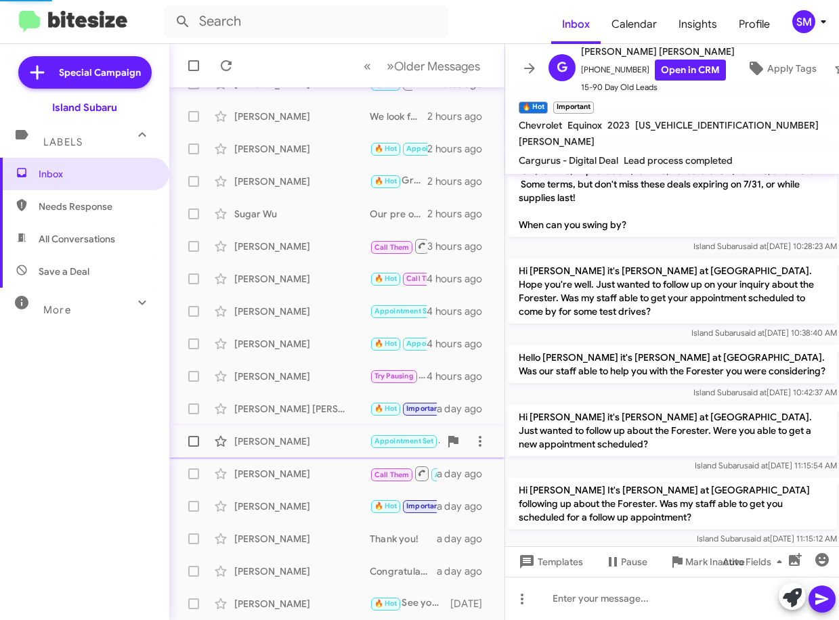
scroll to position [1333, 0]
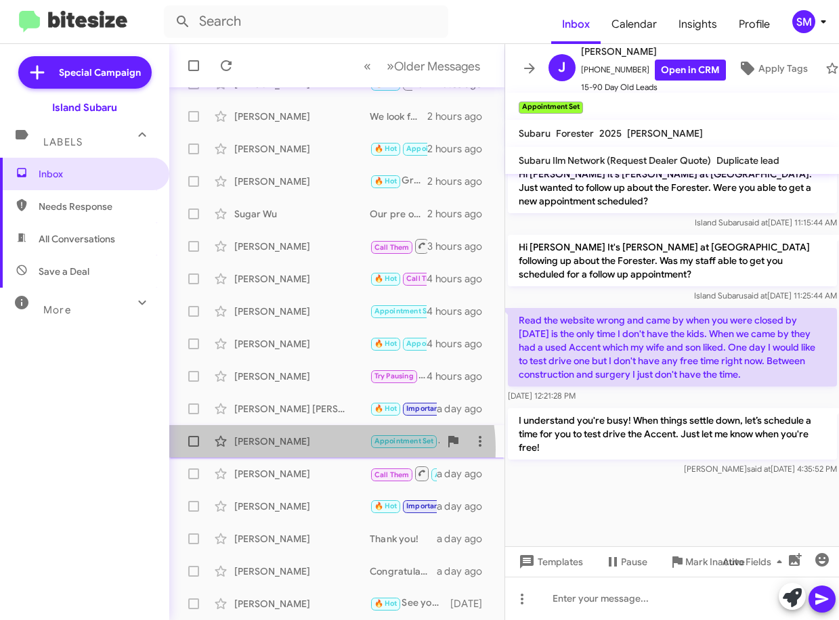
click at [310, 449] on div "James Stemmler Appointment Set I understand you're busy! When things settle dow…" at bounding box center [336, 441] width 313 height 27
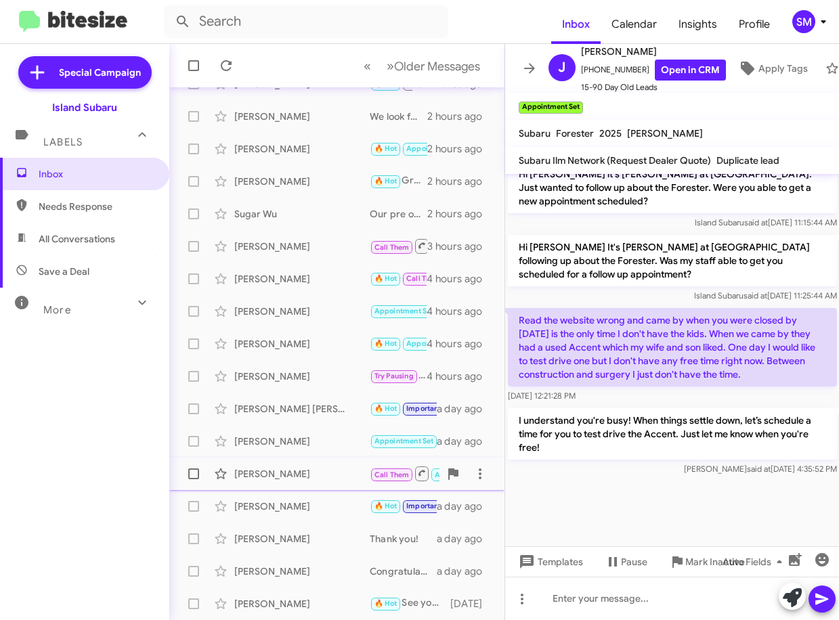
click at [306, 472] on div "[PERSON_NAME]" at bounding box center [301, 474] width 135 height 14
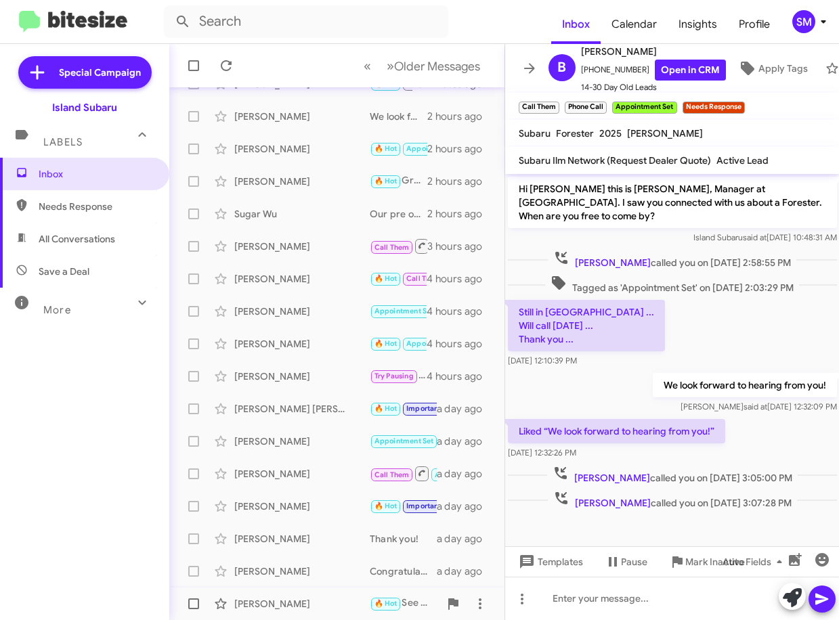
click at [323, 606] on div "[PERSON_NAME]" at bounding box center [301, 604] width 135 height 14
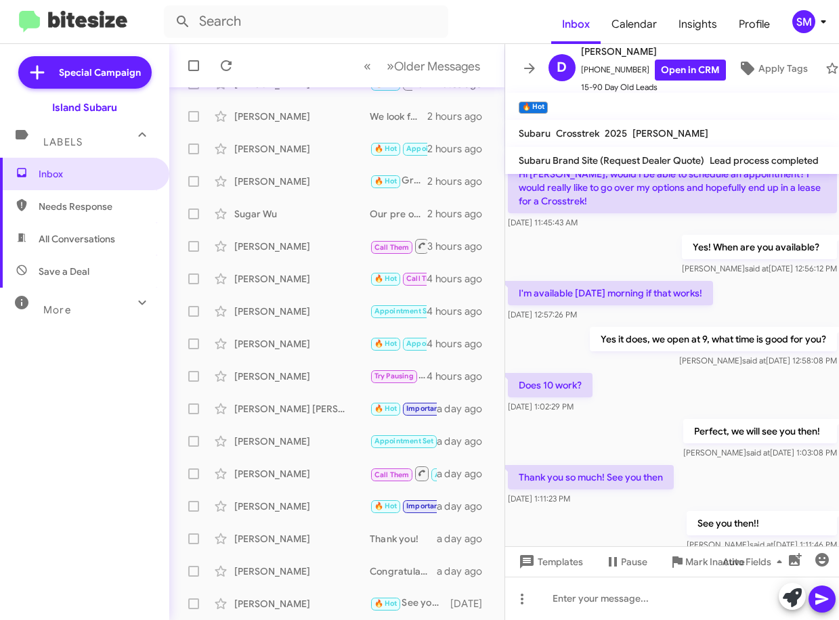
scroll to position [604, 0]
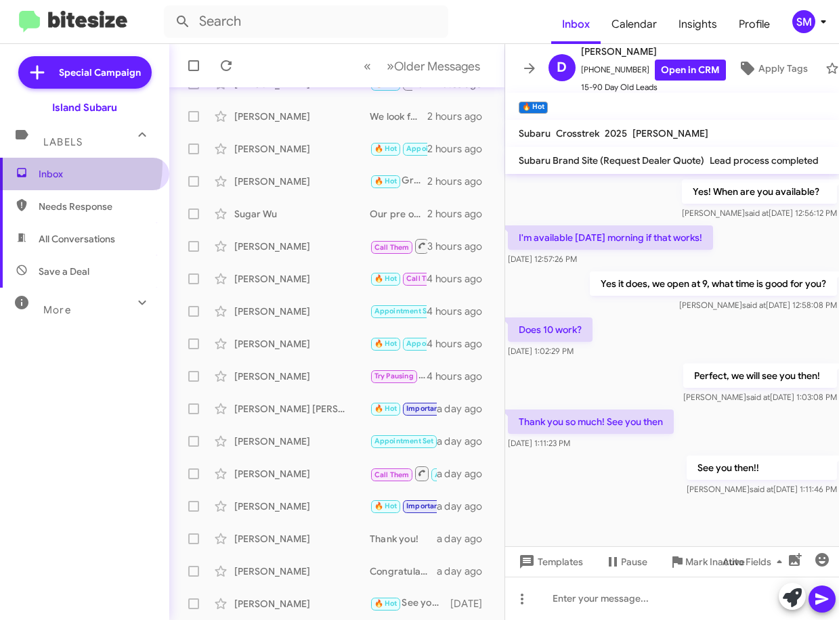
click at [56, 164] on span "Inbox" at bounding box center [84, 174] width 169 height 32
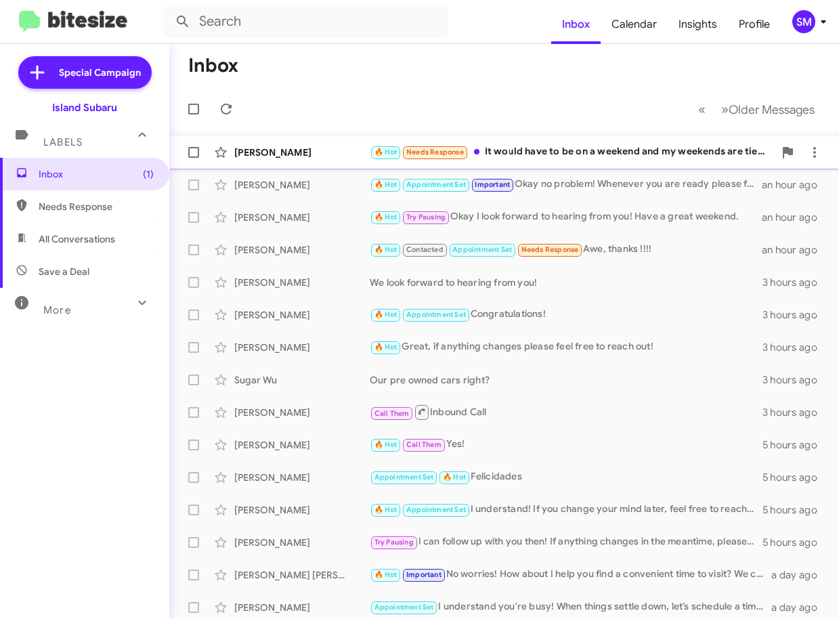
click at [584, 152] on div "🔥 Hot Needs Response It would have to be on a weekend and my weekends are tied …" at bounding box center [572, 152] width 404 height 16
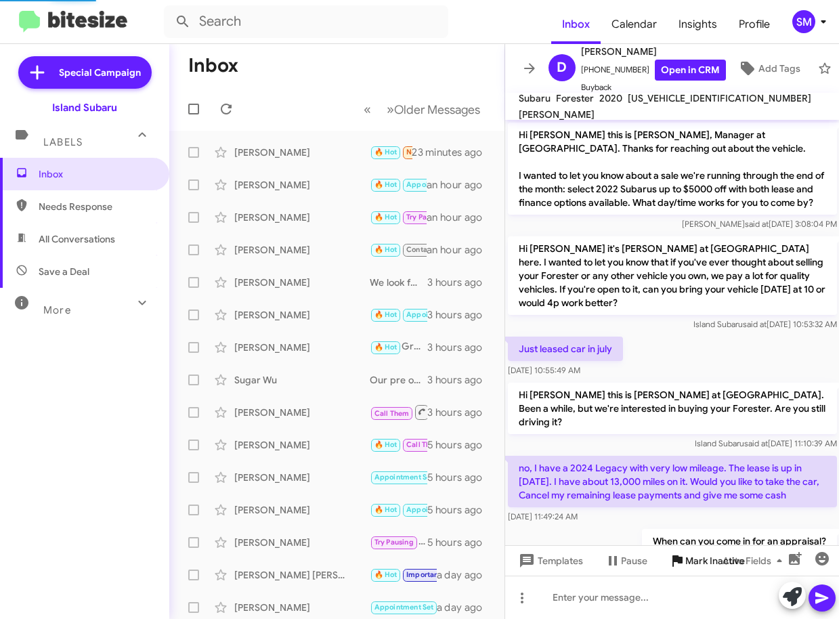
scroll to position [384, 0]
